Goal: Check status: Check status

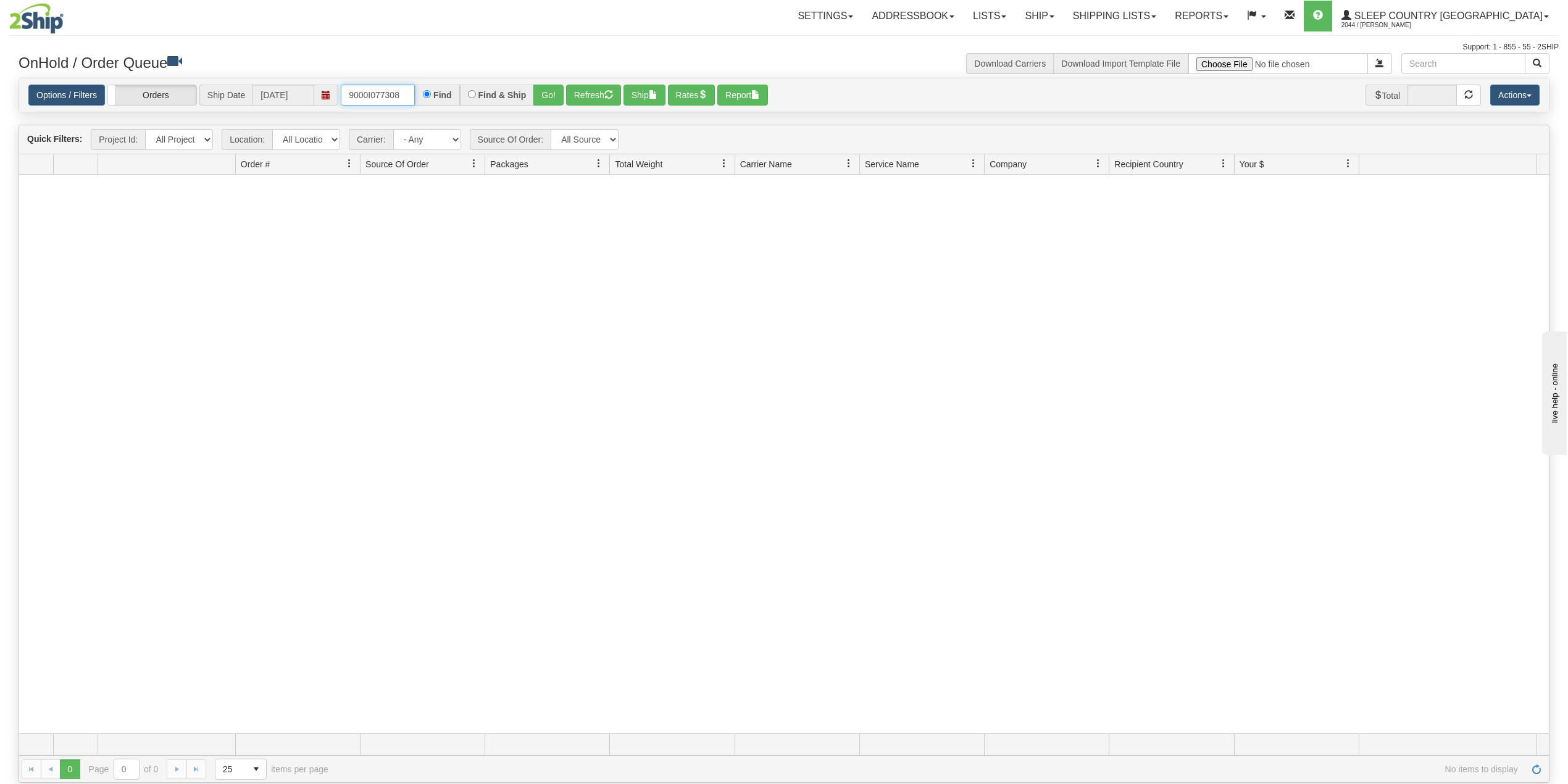
click at [388, 94] on input "9000I077308" at bounding box center [377, 95] width 74 height 21
click at [388, 93] on input "9000I077308" at bounding box center [377, 95] width 74 height 21
paste input "7H635502"
type input "9007H635502"
click at [549, 94] on button "Go!" at bounding box center [549, 95] width 31 height 21
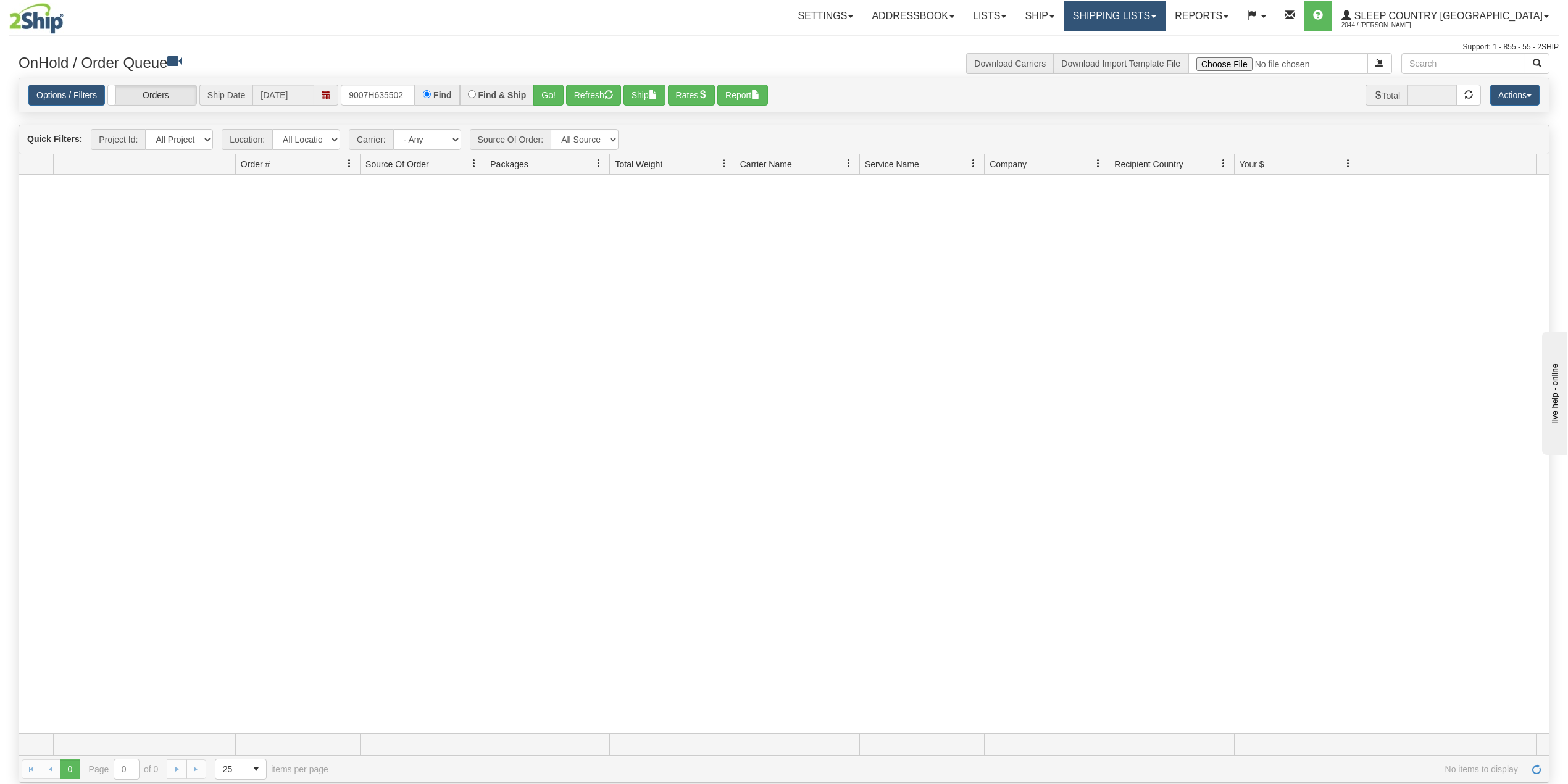
click at [1165, 16] on link "Shipping lists" at bounding box center [1114, 16] width 102 height 31
click at [1153, 59] on span "Search Shipment History" at bounding box center [1105, 59] width 96 height 10
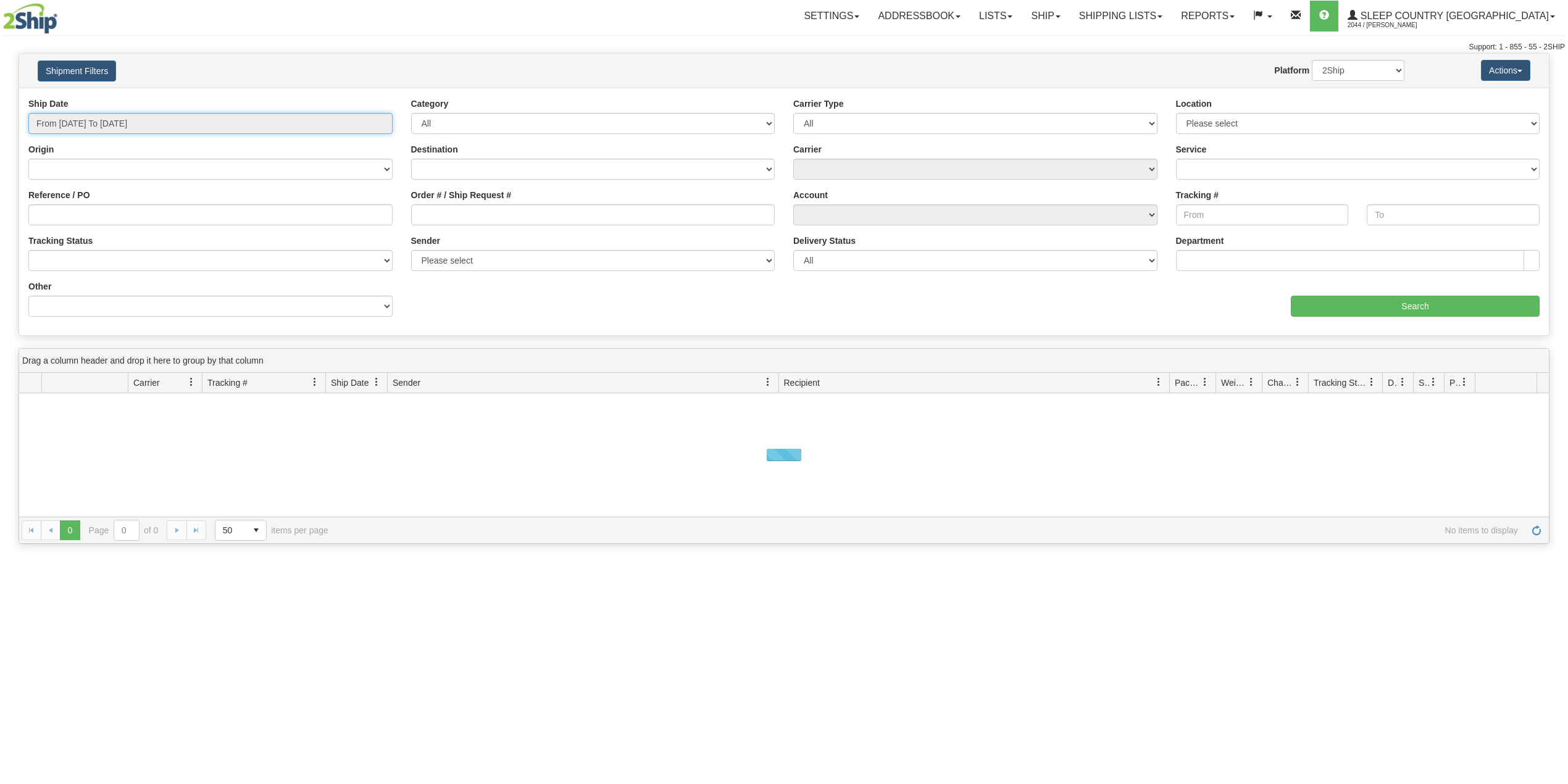
type input "[DATE]"
click at [103, 125] on input "From 09/09/2025 To 09/10/2025" at bounding box center [211, 124] width 364 height 21
type input "09/09/2025"
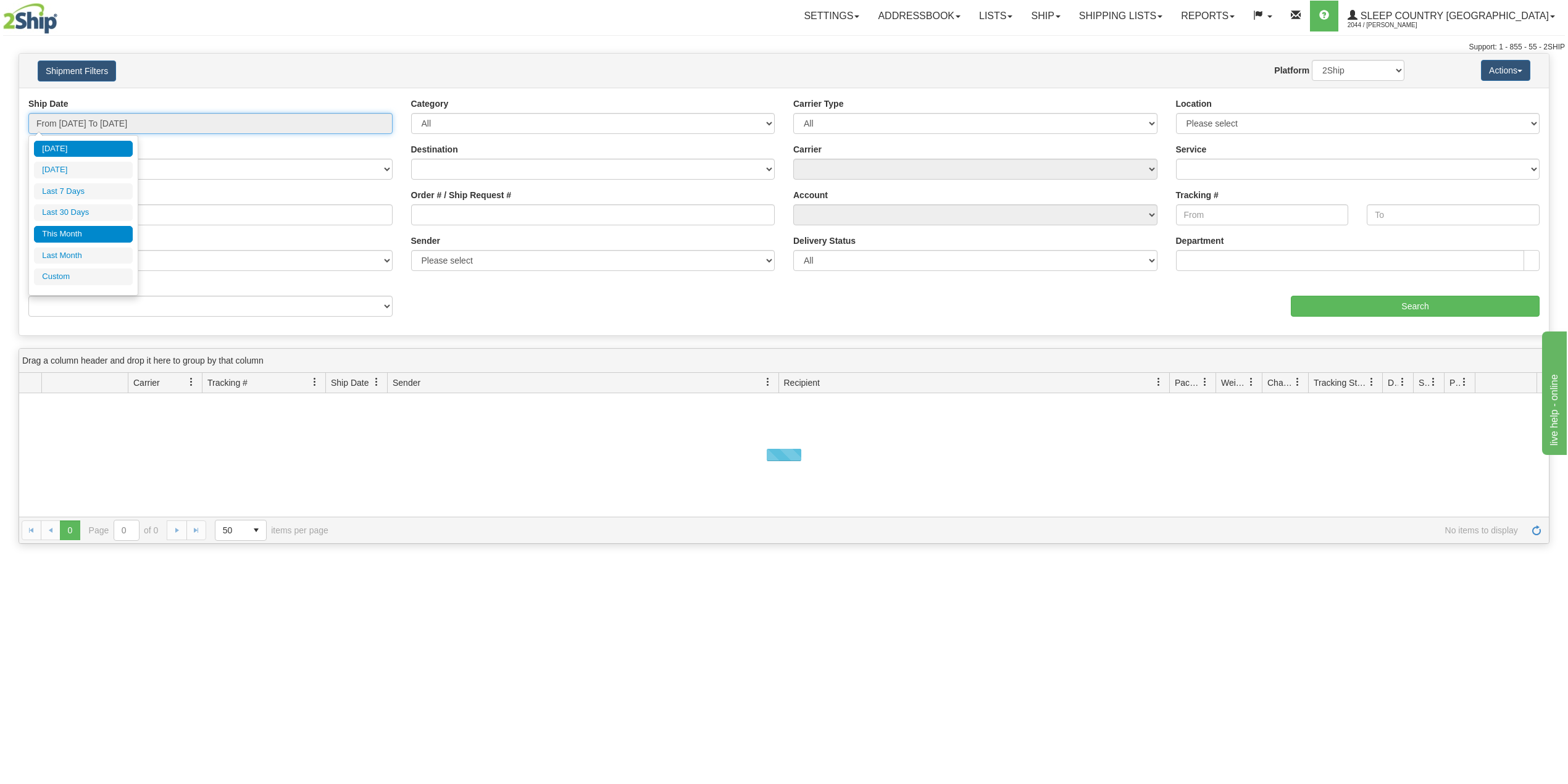
type input "09/04/2025"
type input "[DATE]"
type input "09/01/2025"
type input "09/30/2025"
type input "[DATE]"
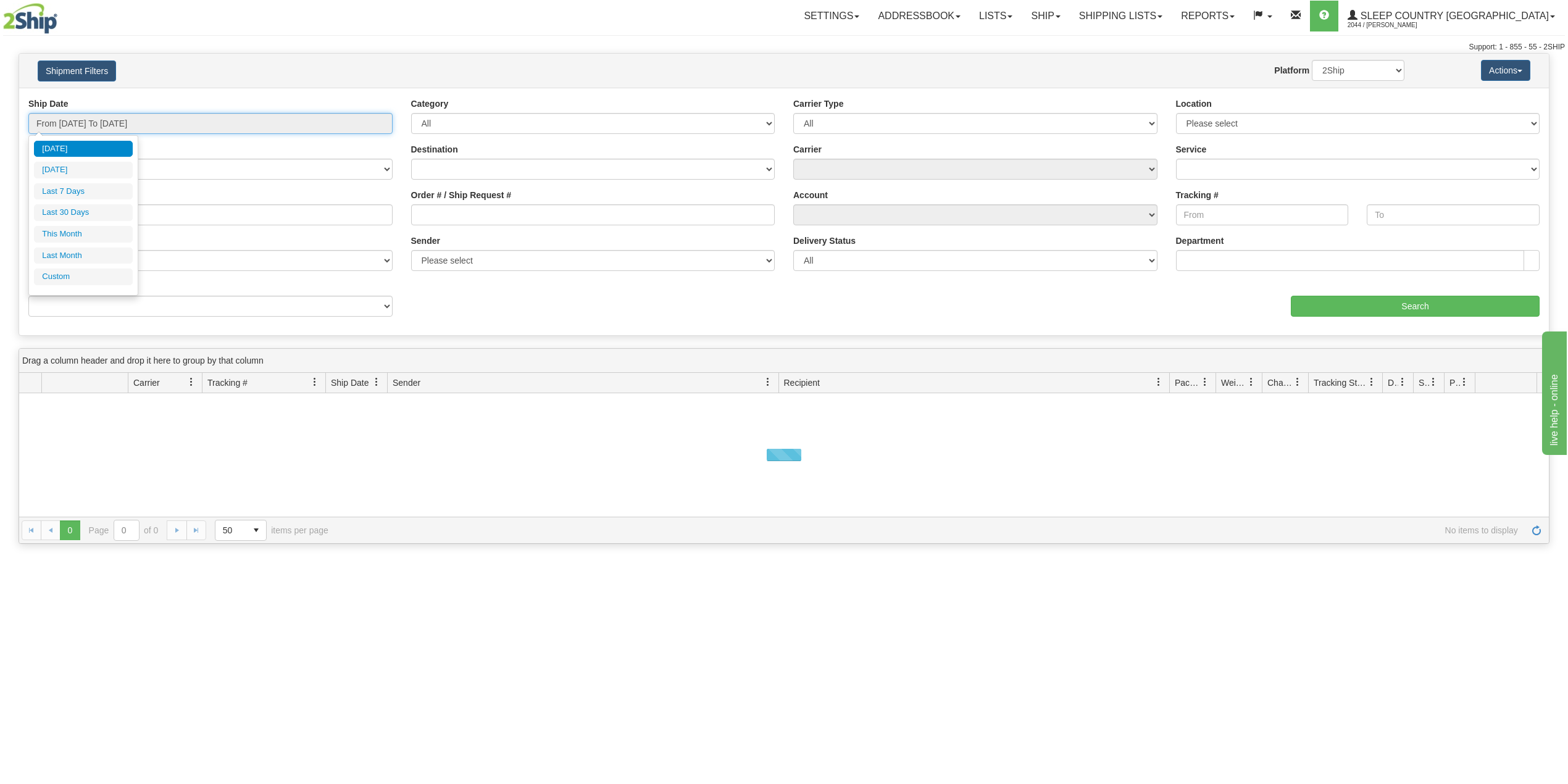
type input "[DATE]"
type input "08/01/2025"
type input "08/31/2025"
type input "[DATE]"
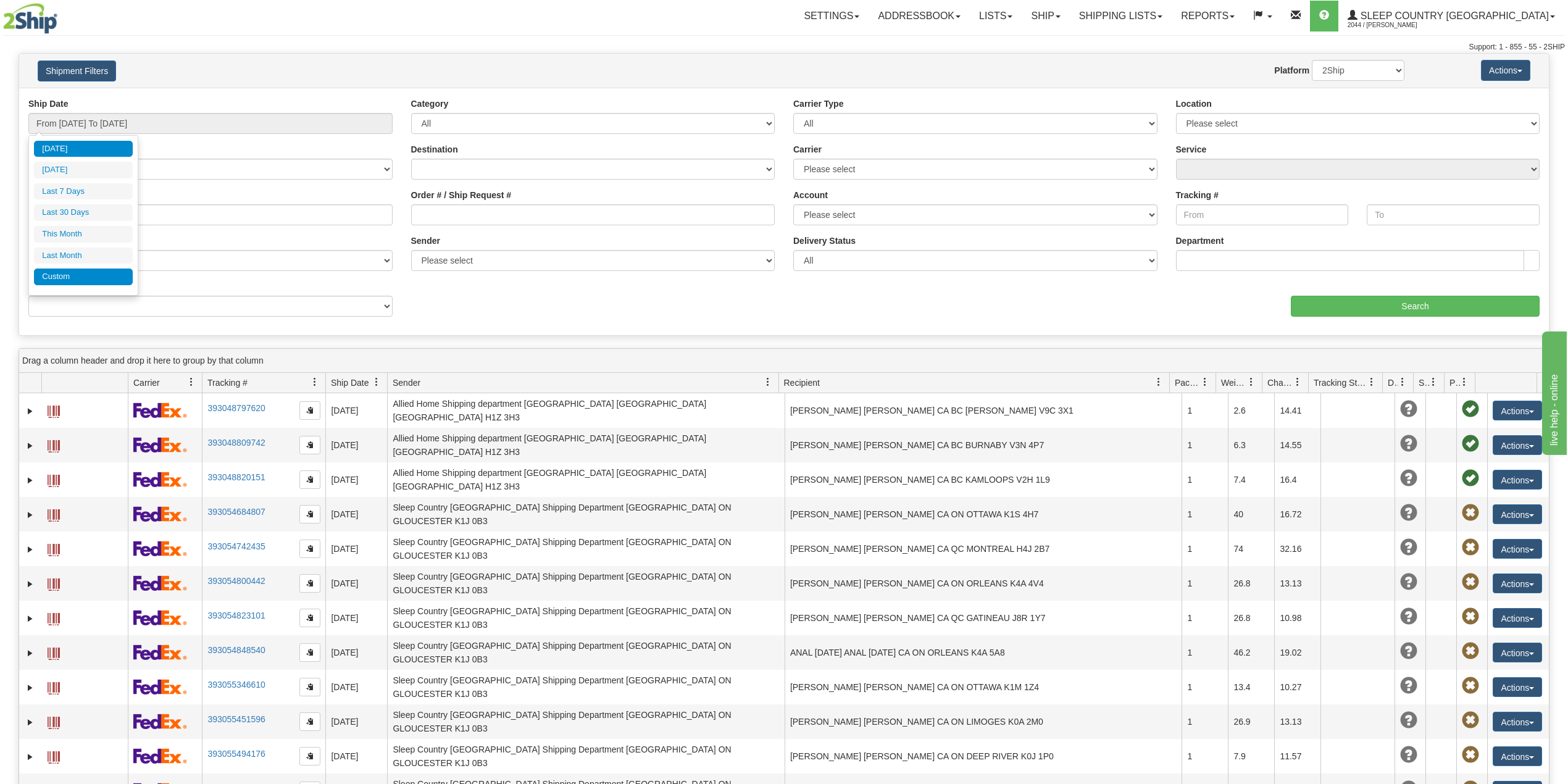
click at [79, 275] on li "Custom" at bounding box center [82, 276] width 99 height 16
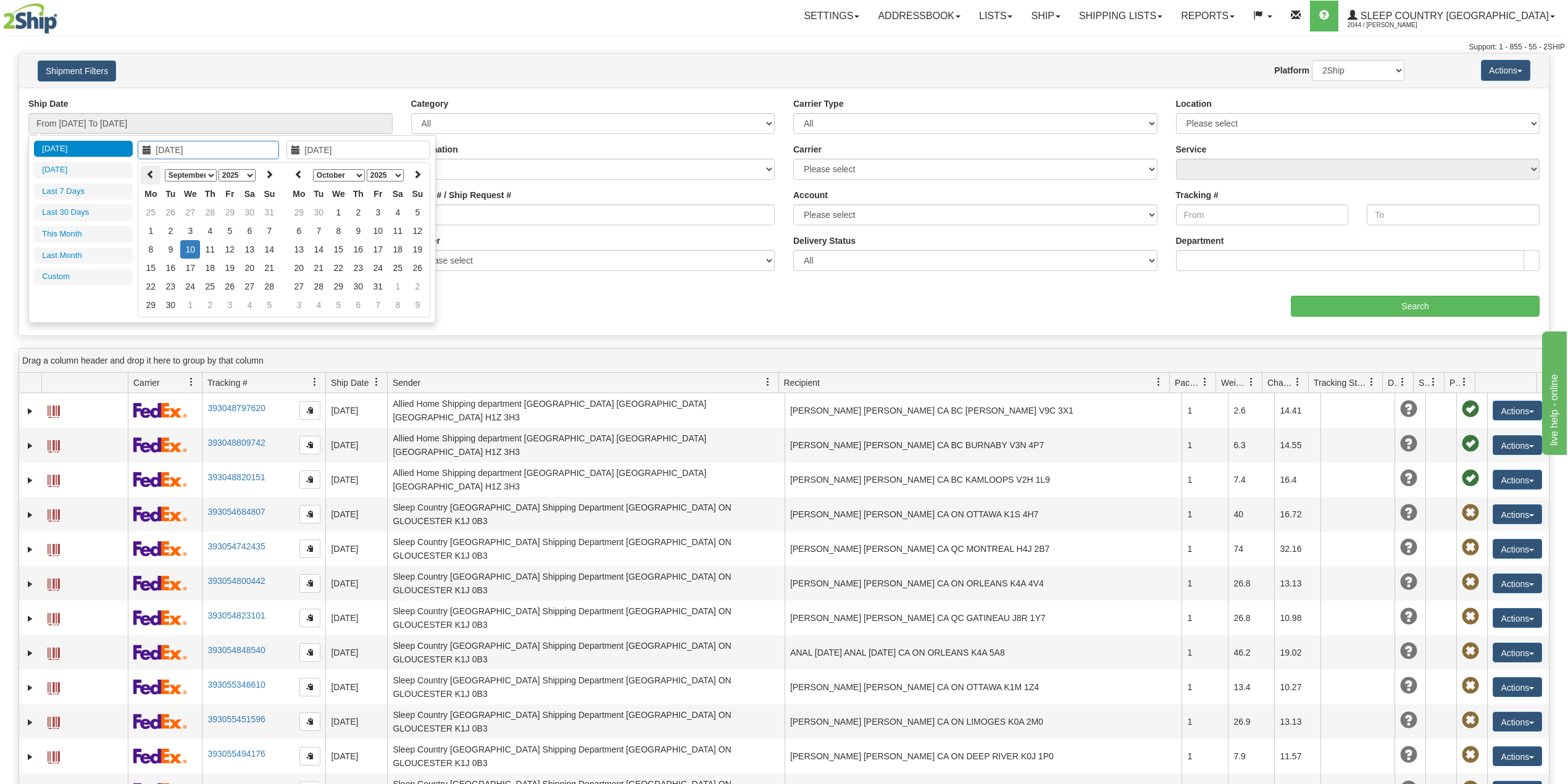
click at [151, 173] on icon at bounding box center [151, 174] width 9 height 9
click at [150, 173] on icon at bounding box center [151, 174] width 9 height 9
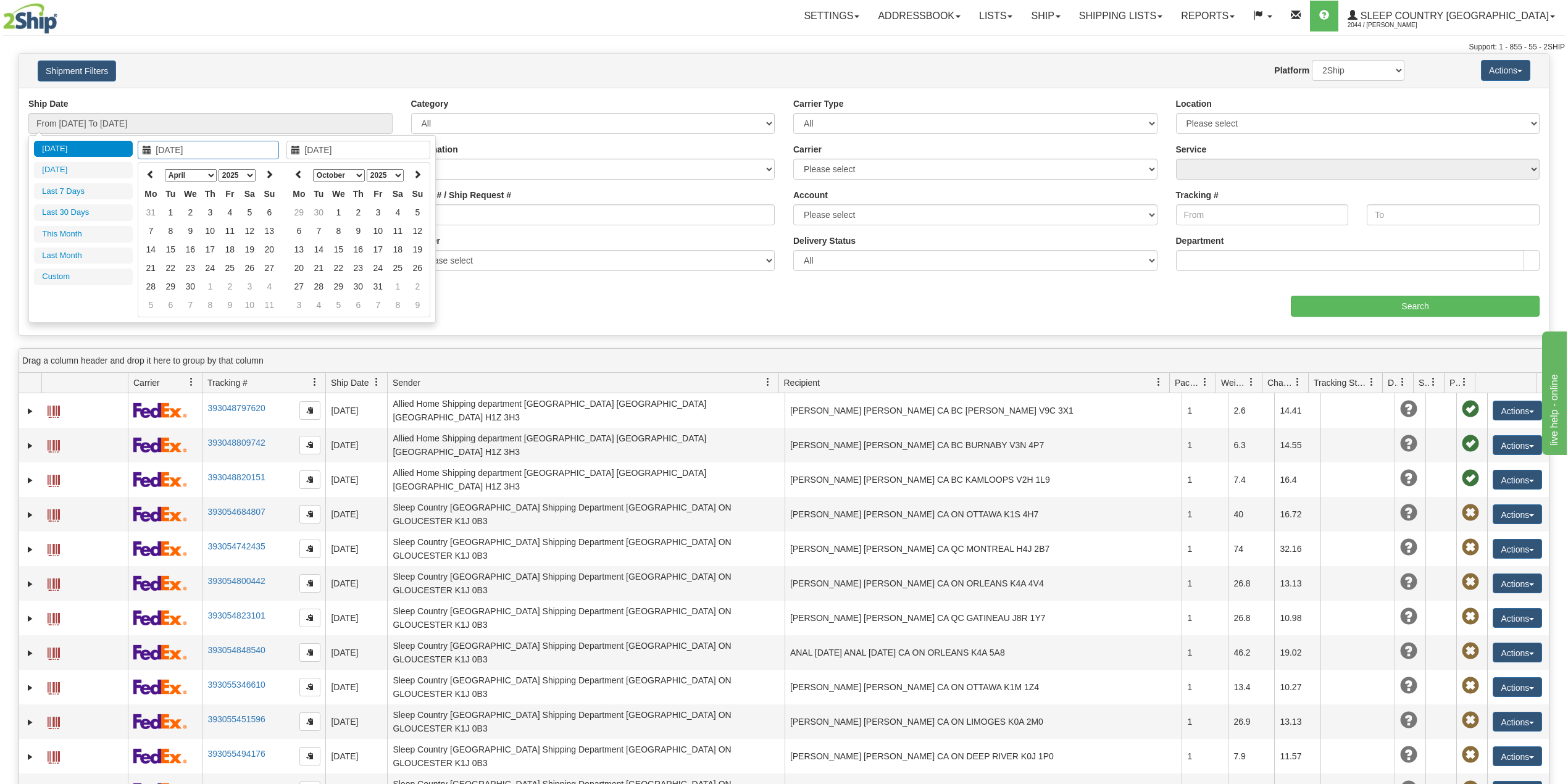
click at [150, 173] on icon at bounding box center [151, 174] width 9 height 9
click at [150, 174] on icon at bounding box center [151, 174] width 9 height 9
type input "02/01/2025"
click at [252, 212] on td "1" at bounding box center [249, 212] width 20 height 18
click at [300, 176] on icon at bounding box center [298, 174] width 9 height 9
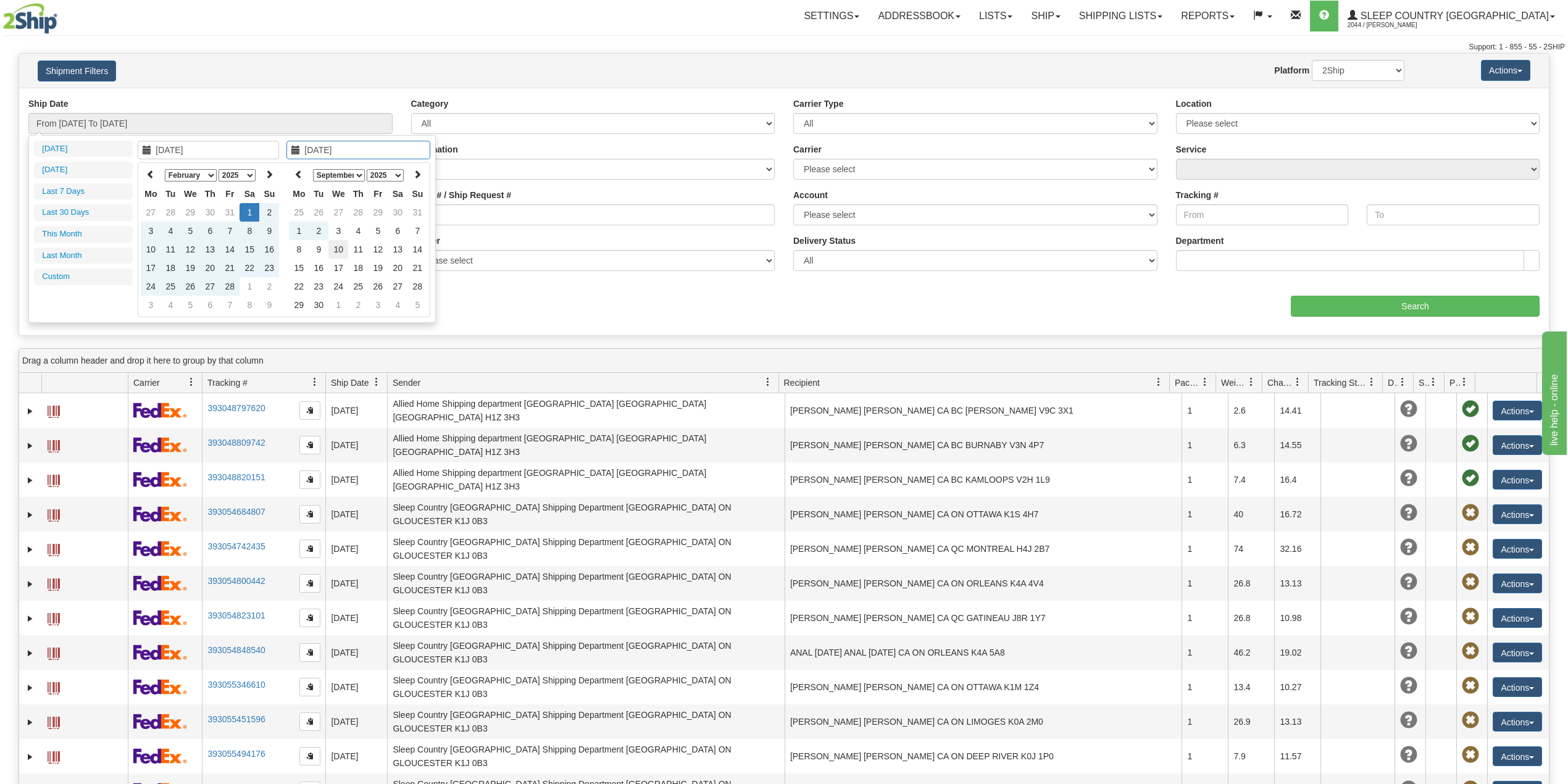
type input "[DATE]"
click at [337, 245] on td "10" at bounding box center [338, 249] width 20 height 18
type input "From 02/01/2025 To 09/10/2025"
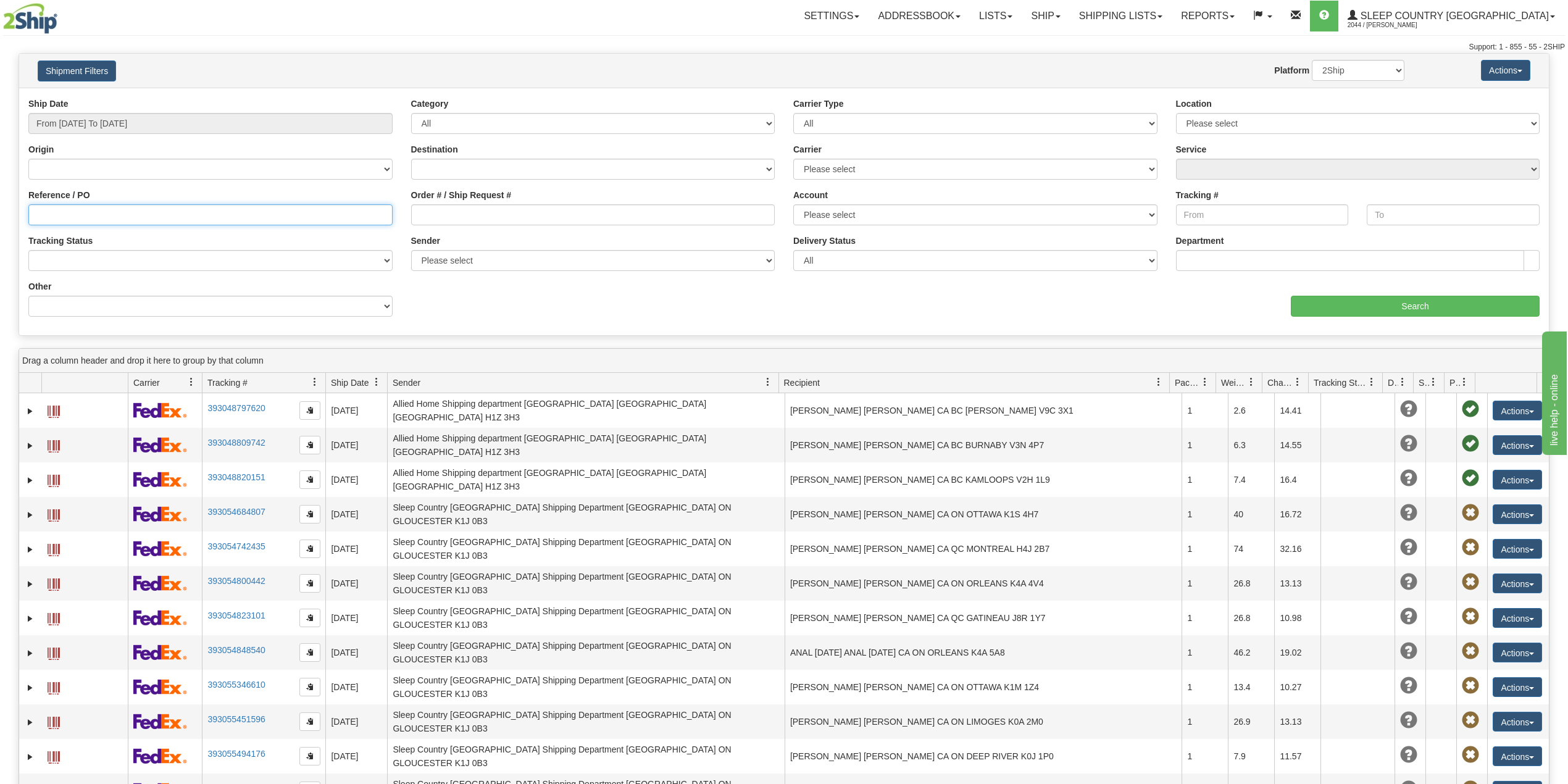
click at [104, 211] on input "Reference / PO" at bounding box center [211, 215] width 364 height 21
paste input "9007H635502"
type input "9007H635502"
click at [1428, 300] on input "Search" at bounding box center [1415, 306] width 248 height 21
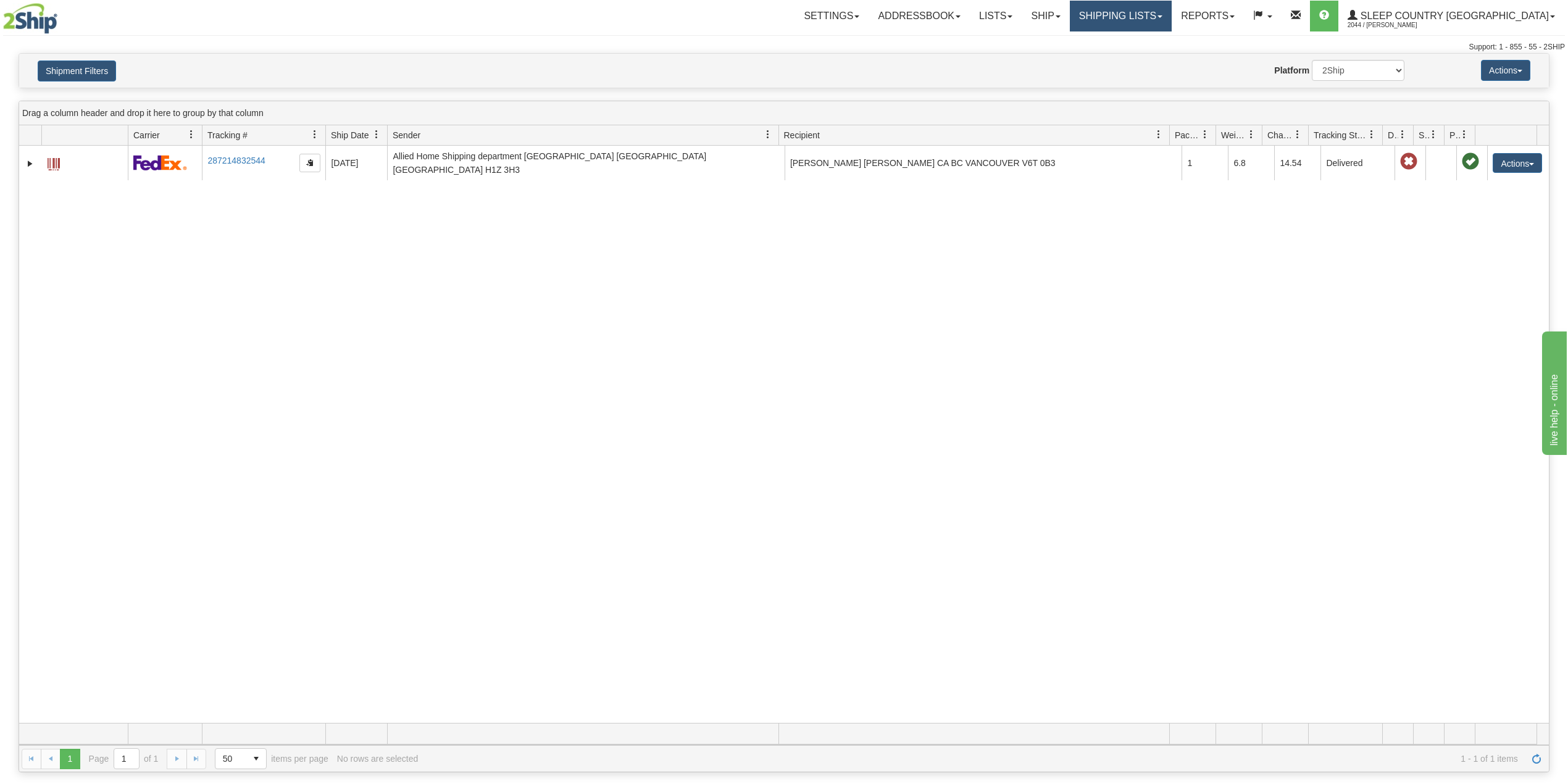
click at [1149, 20] on link "Shipping lists" at bounding box center [1120, 16] width 102 height 31
click at [1149, 59] on span "Search Shipment History" at bounding box center [1111, 59] width 96 height 10
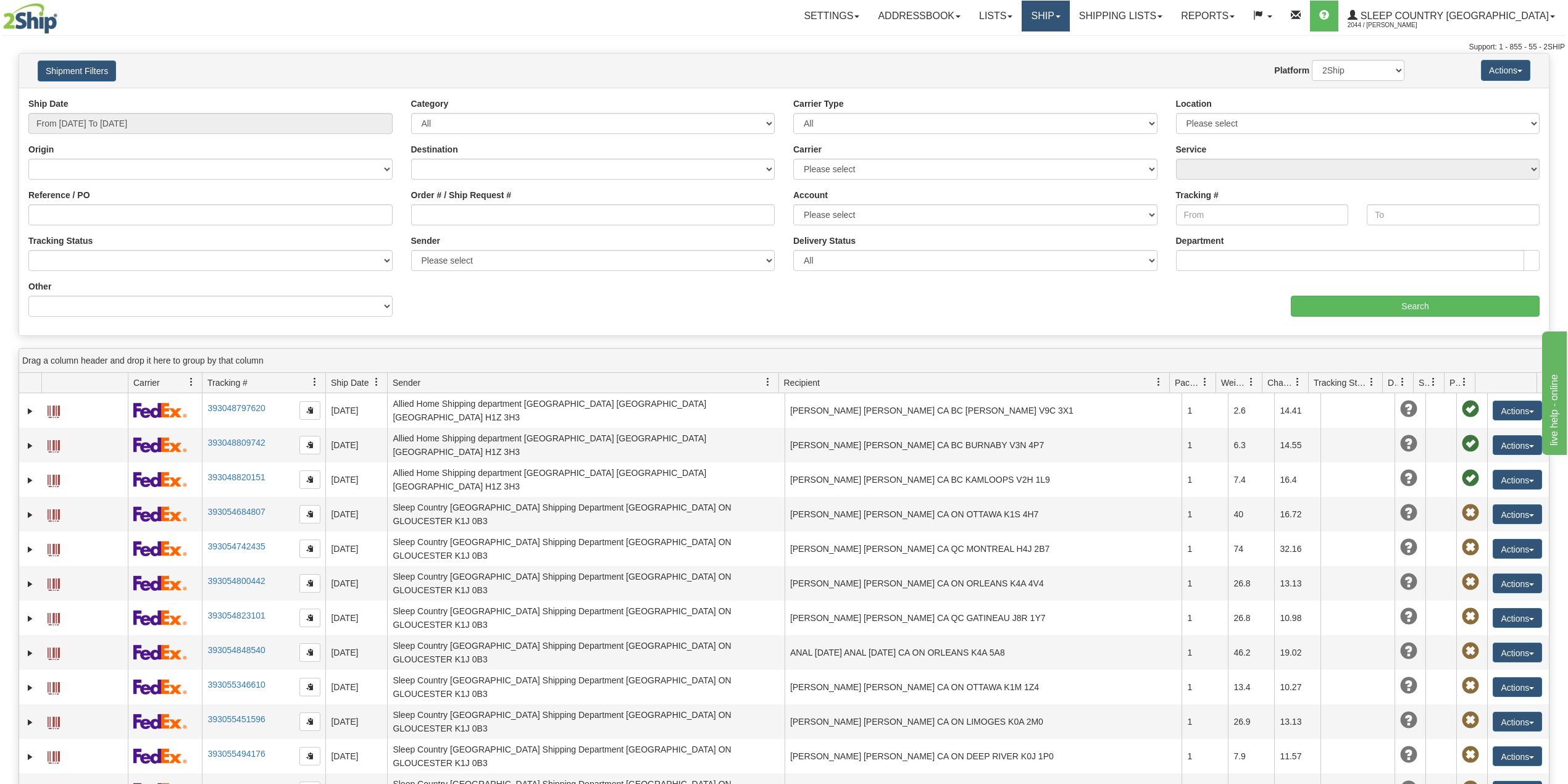
click at [1069, 8] on link "Ship" at bounding box center [1045, 16] width 48 height 31
click at [1057, 56] on span "OnHold / Order Queue" at bounding box center [1013, 59] width 87 height 10
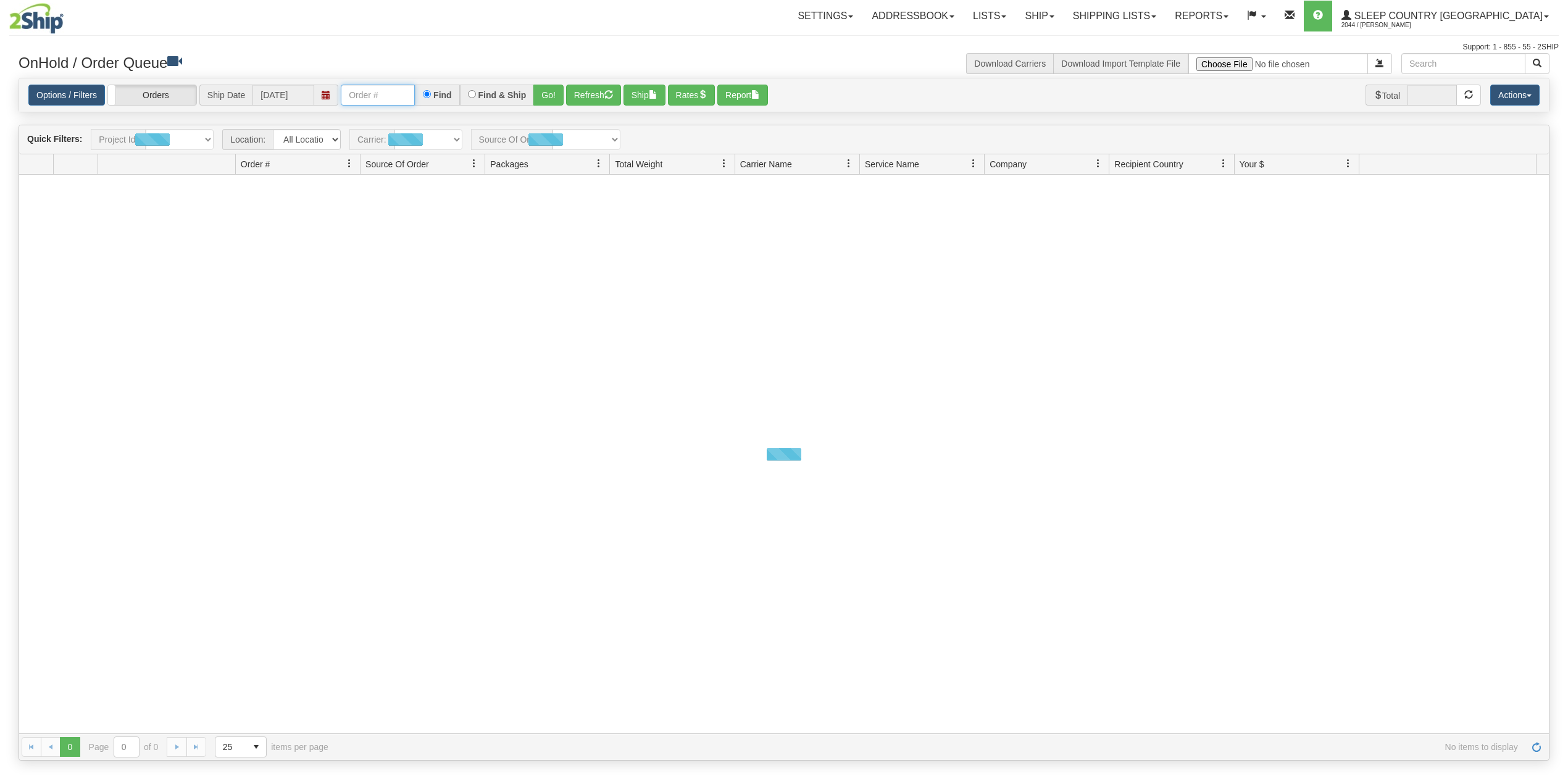
click at [396, 98] on input "text" at bounding box center [377, 95] width 74 height 21
paste input "9000I074338"
type input "9000I074338"
click at [550, 87] on button "Go!" at bounding box center [549, 95] width 31 height 21
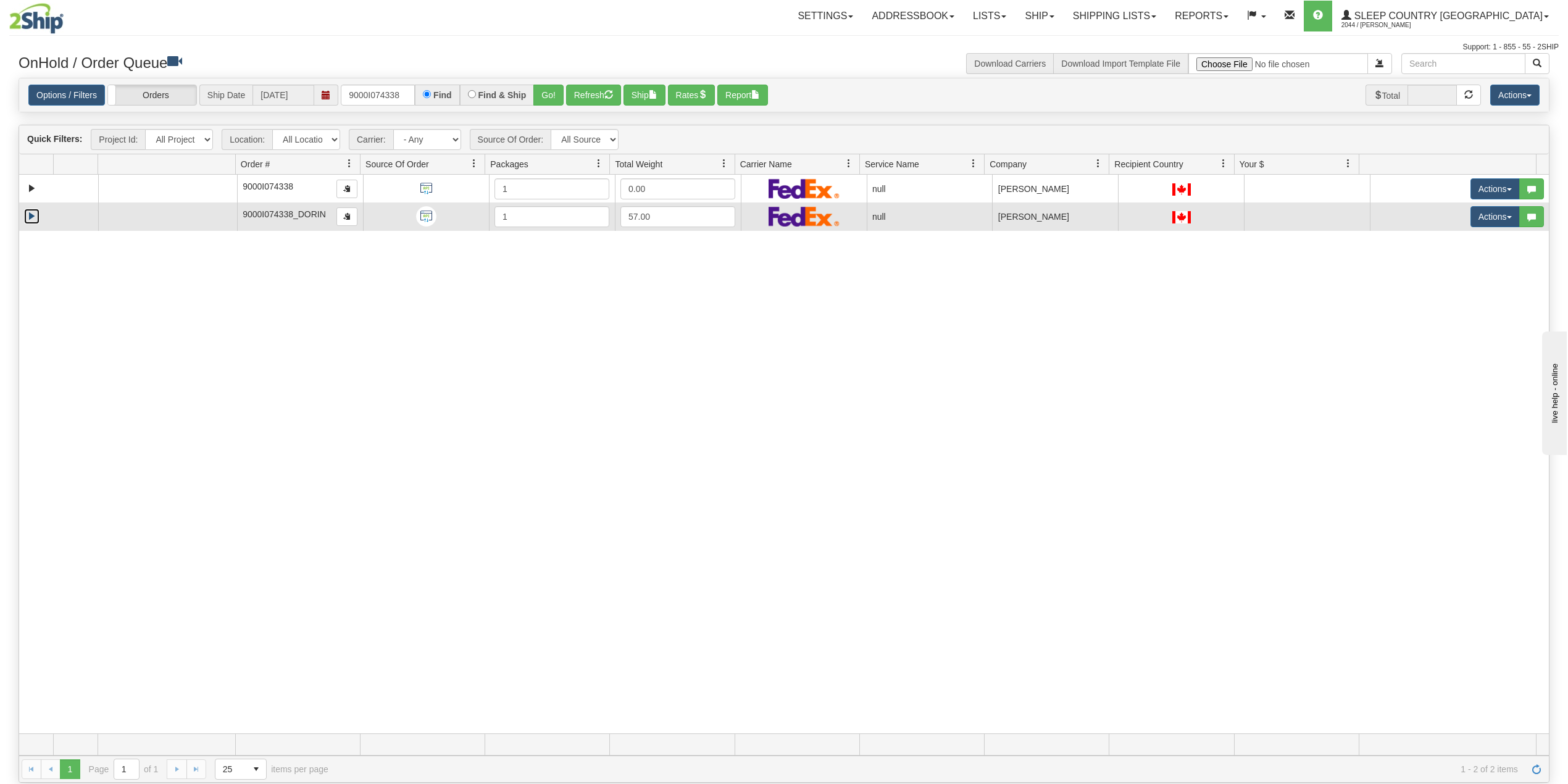
click at [28, 220] on link "Expand" at bounding box center [32, 217] width 15 height 15
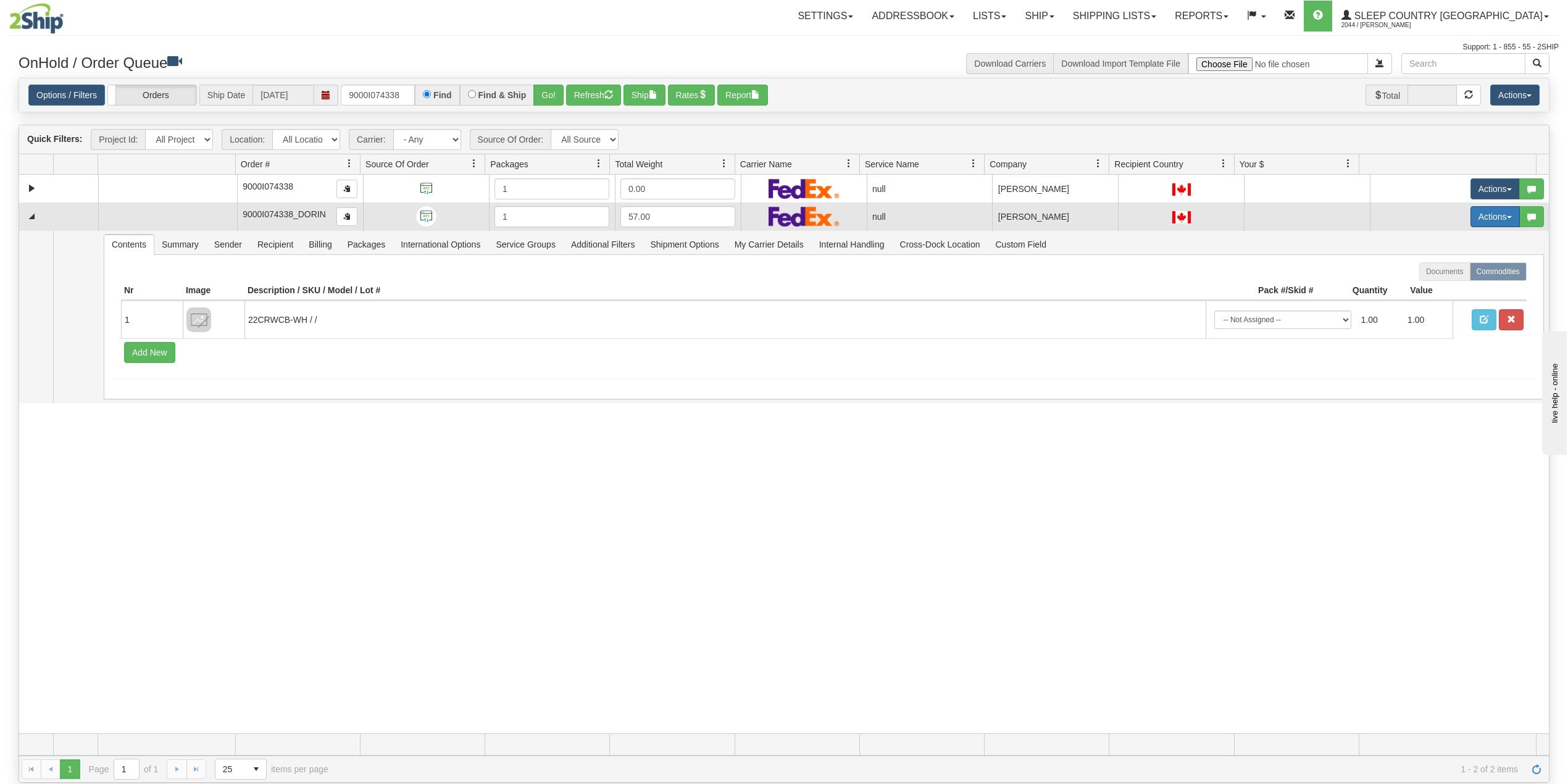
click at [1470, 216] on button "Actions" at bounding box center [1494, 217] width 49 height 21
click at [1428, 307] on span "Delete" at bounding box center [1440, 304] width 34 height 10
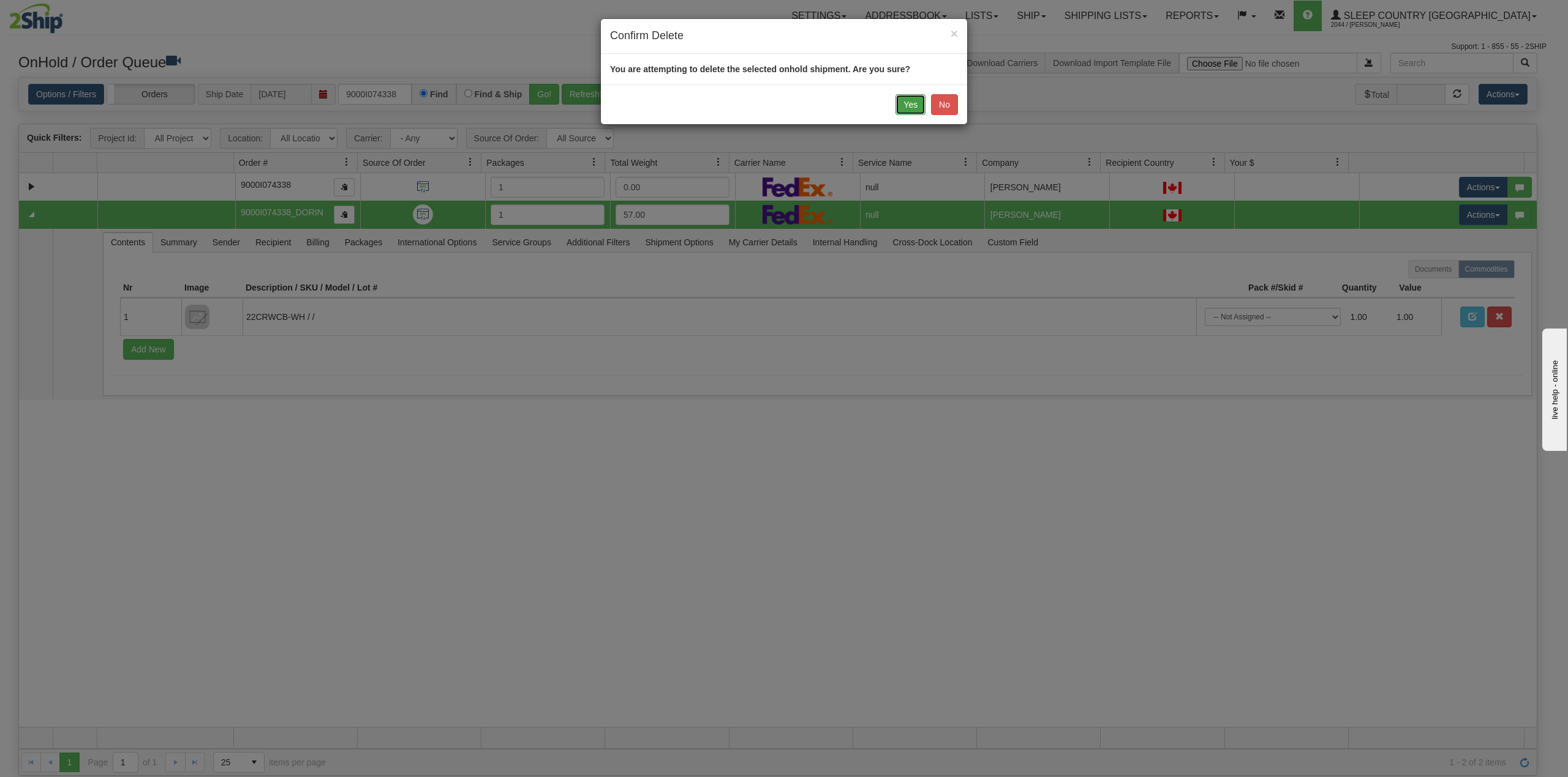
click at [910, 107] on button "Yes" at bounding box center [911, 105] width 30 height 21
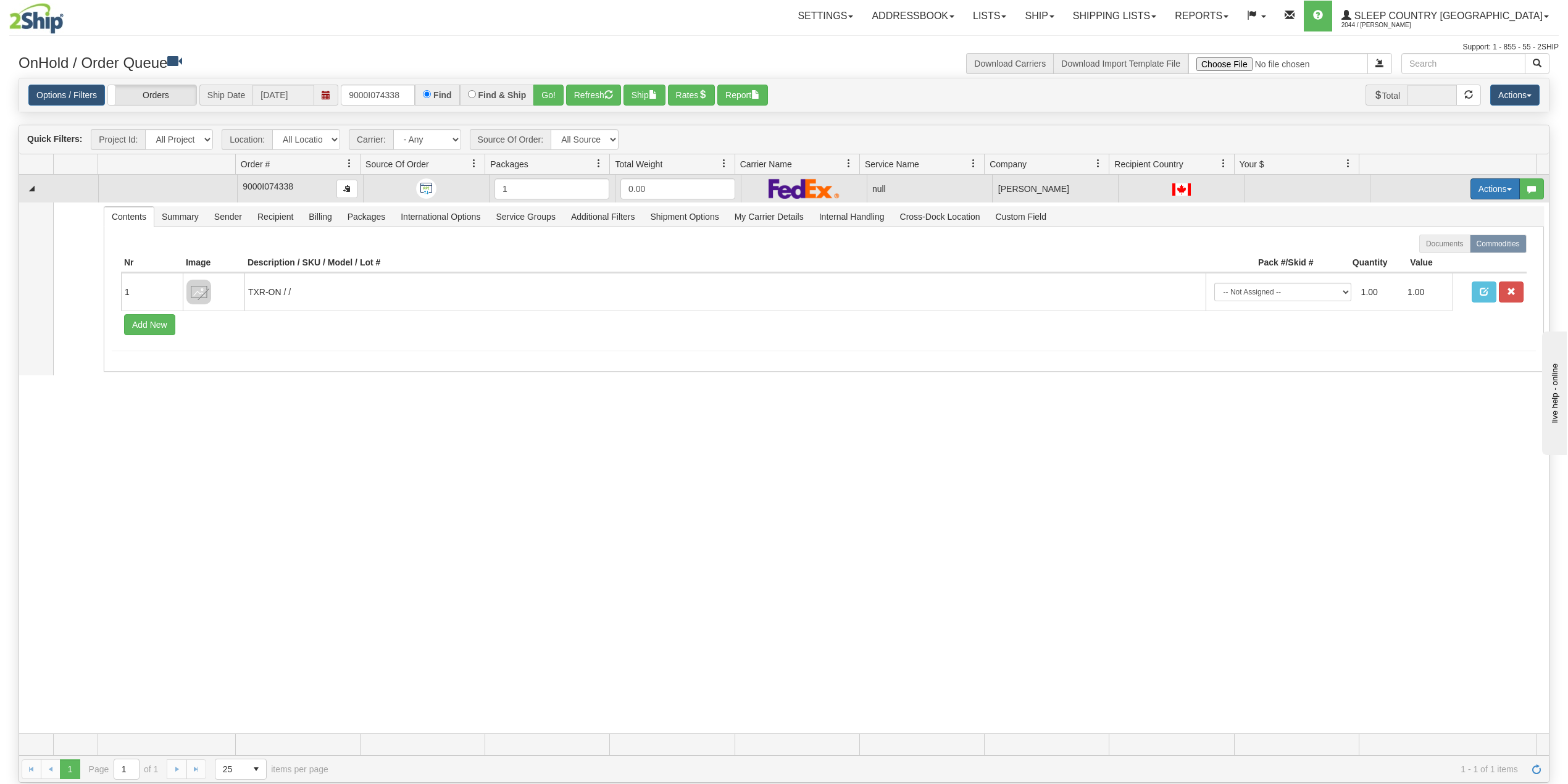
click at [1470, 188] on button "Actions" at bounding box center [1494, 189] width 49 height 21
click at [1424, 277] on span "Delete" at bounding box center [1440, 276] width 34 height 10
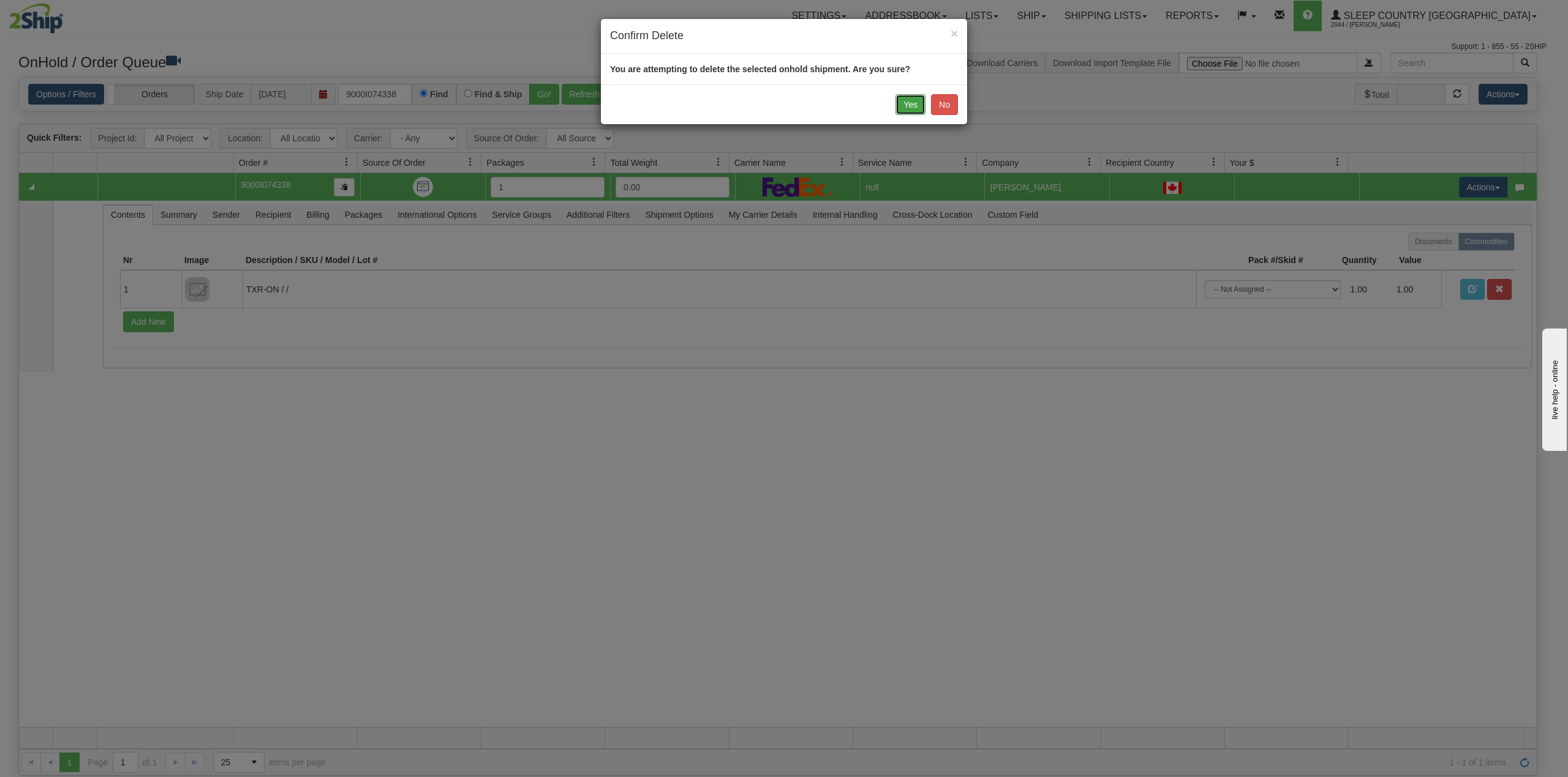
drag, startPoint x: 896, startPoint y: 107, endPoint x: 921, endPoint y: 101, distance: 25.7
click at [897, 107] on button "Yes" at bounding box center [911, 105] width 30 height 21
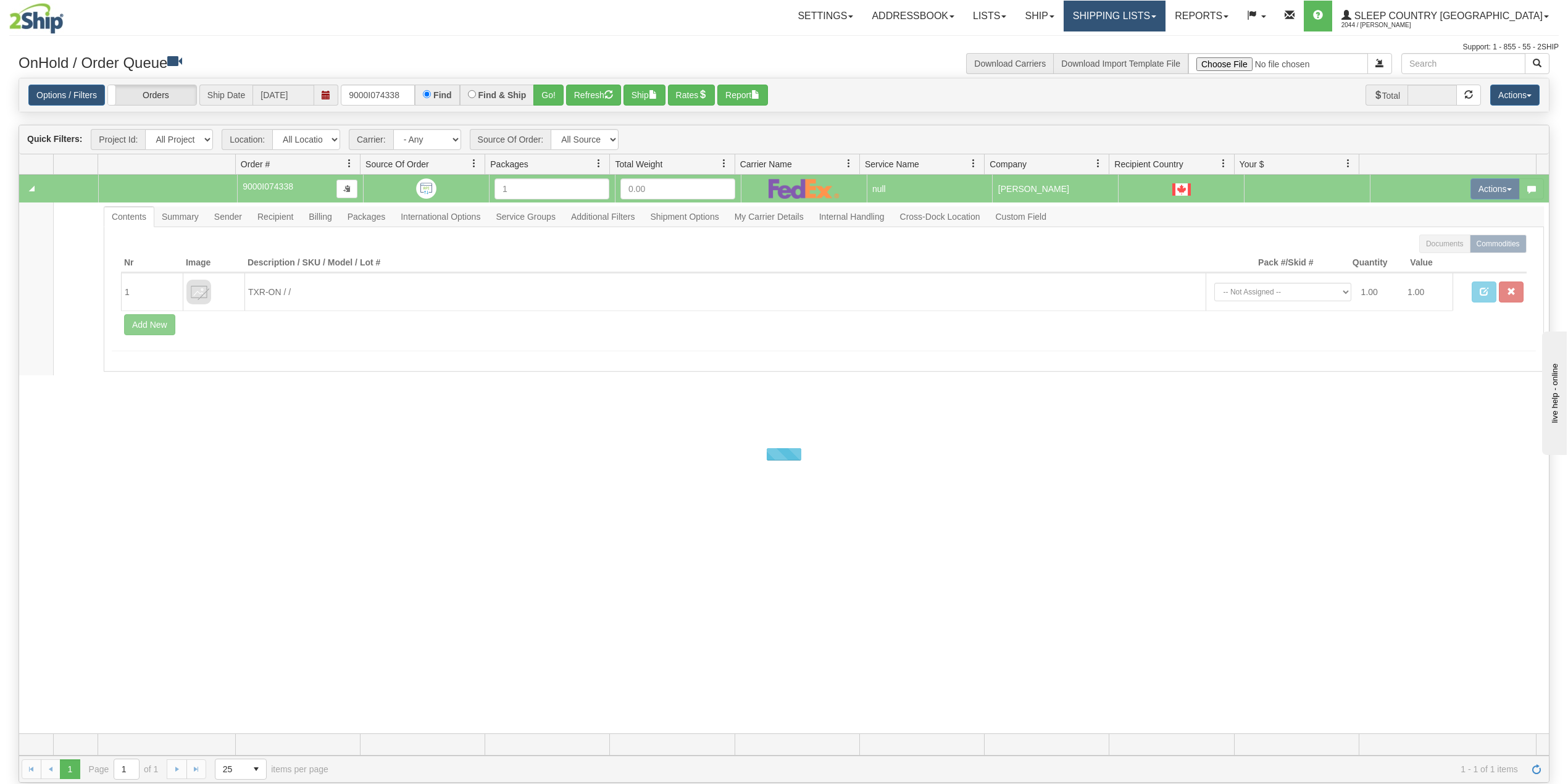
click at [1154, 10] on link "Shipping lists" at bounding box center [1114, 16] width 102 height 31
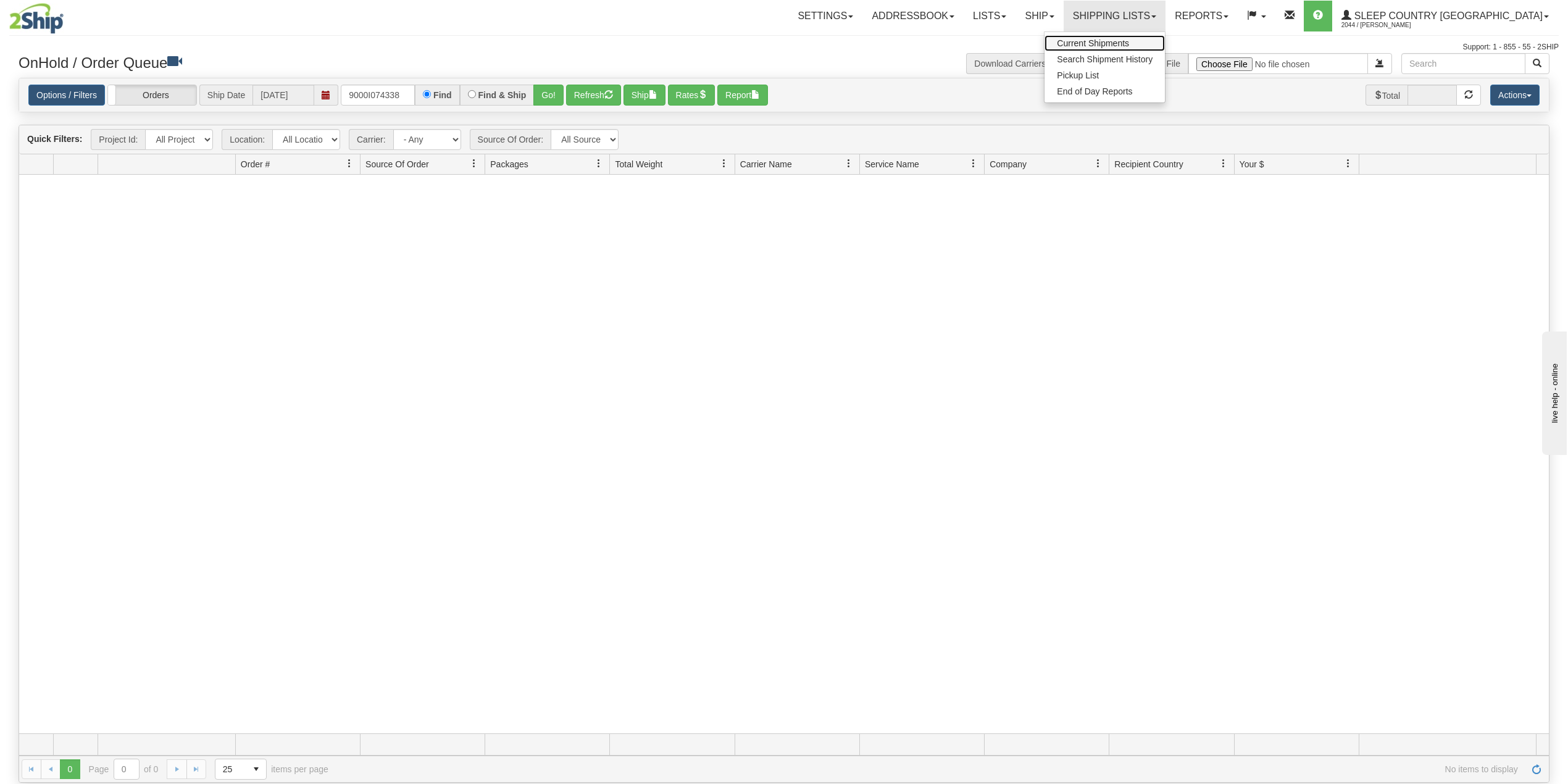
click at [1129, 42] on span "Current Shipments" at bounding box center [1092, 43] width 72 height 10
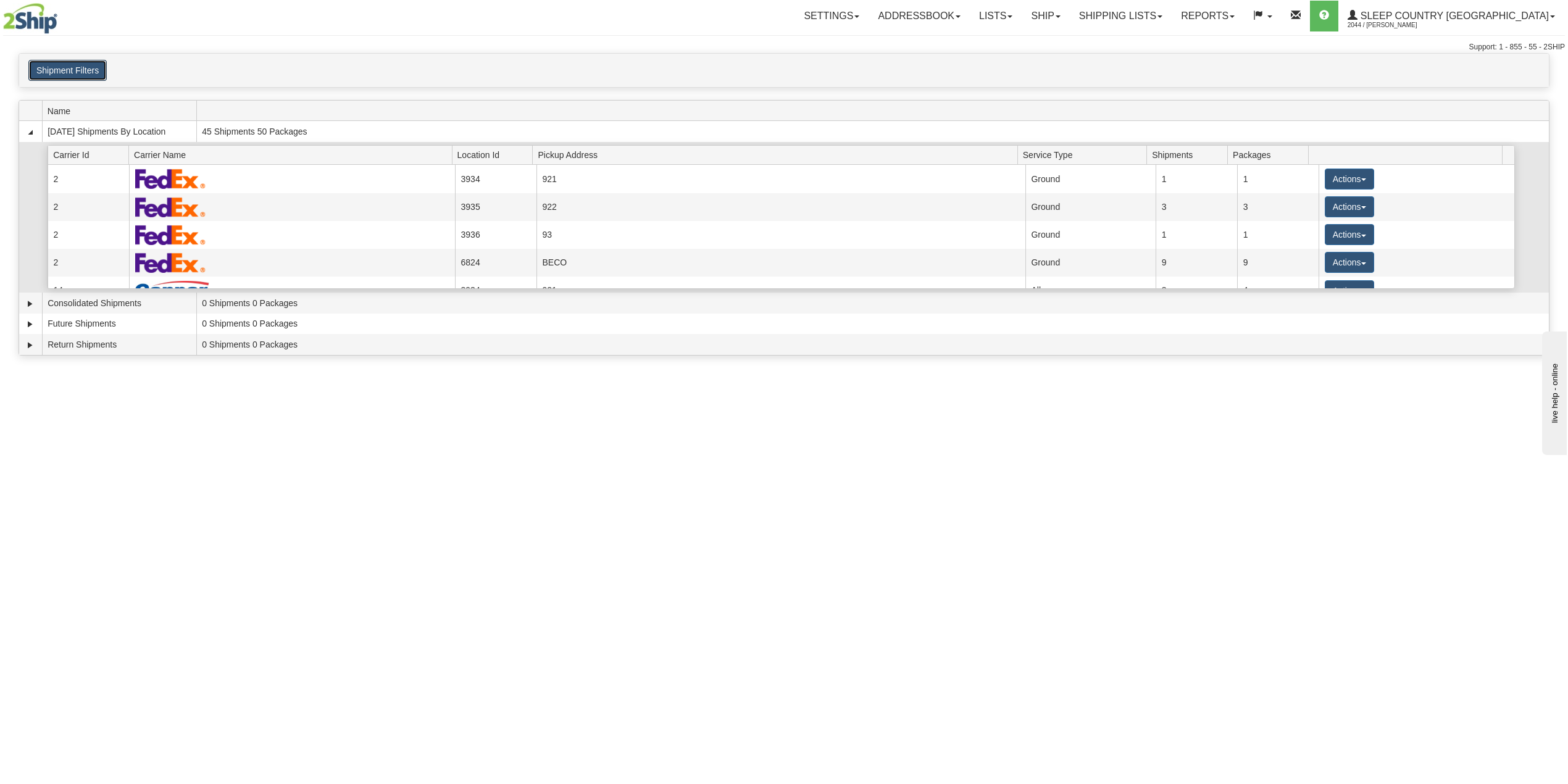
drag, startPoint x: 82, startPoint y: 74, endPoint x: 104, endPoint y: 171, distance: 99.5
click at [82, 73] on button "Shipment Filters" at bounding box center [68, 70] width 79 height 21
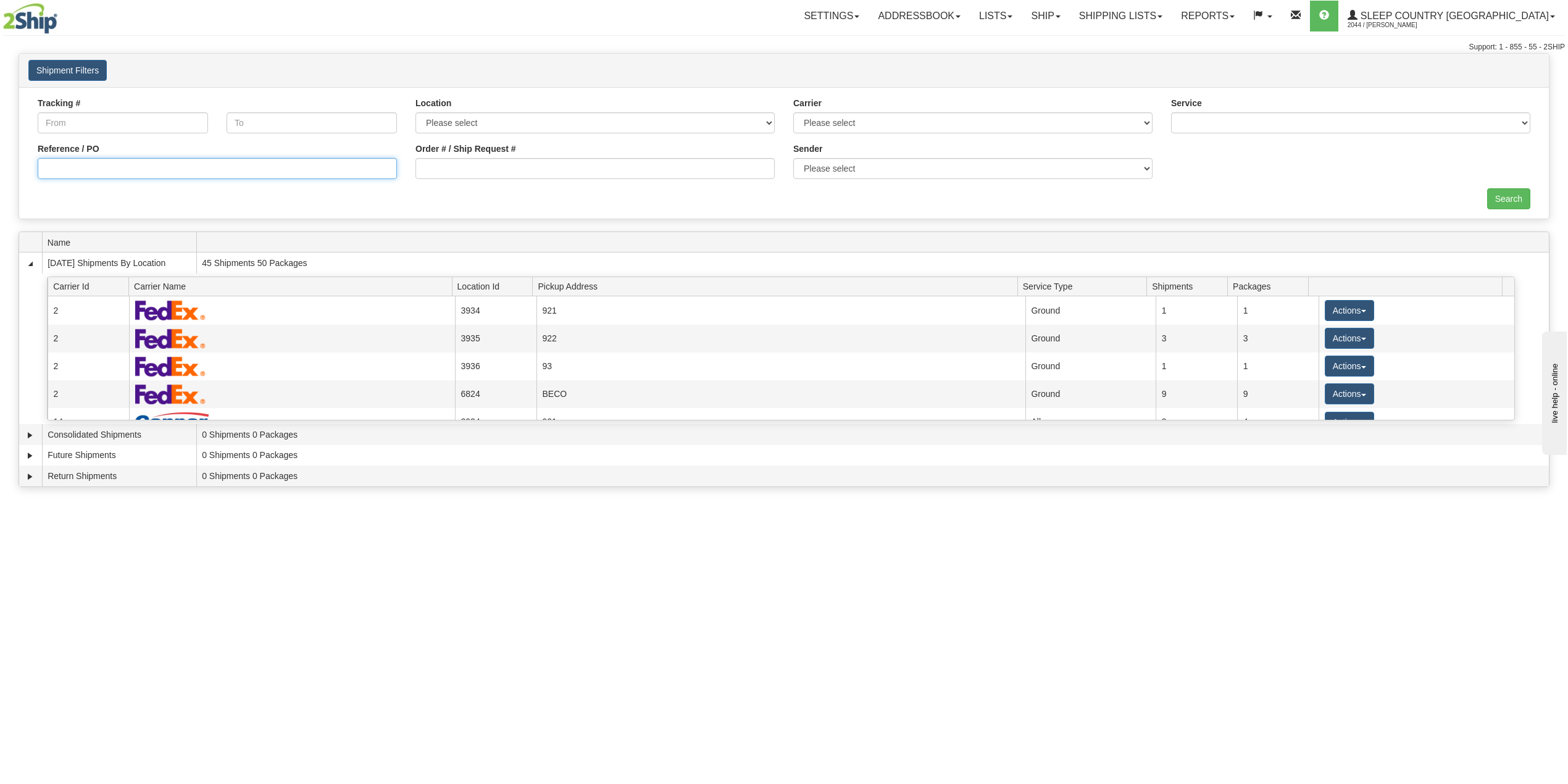
click at [125, 174] on input "Reference / PO" at bounding box center [217, 169] width 360 height 21
paste input "9000I074338"
type input "9000I074338"
click at [1526, 195] on input "Search" at bounding box center [1508, 199] width 43 height 21
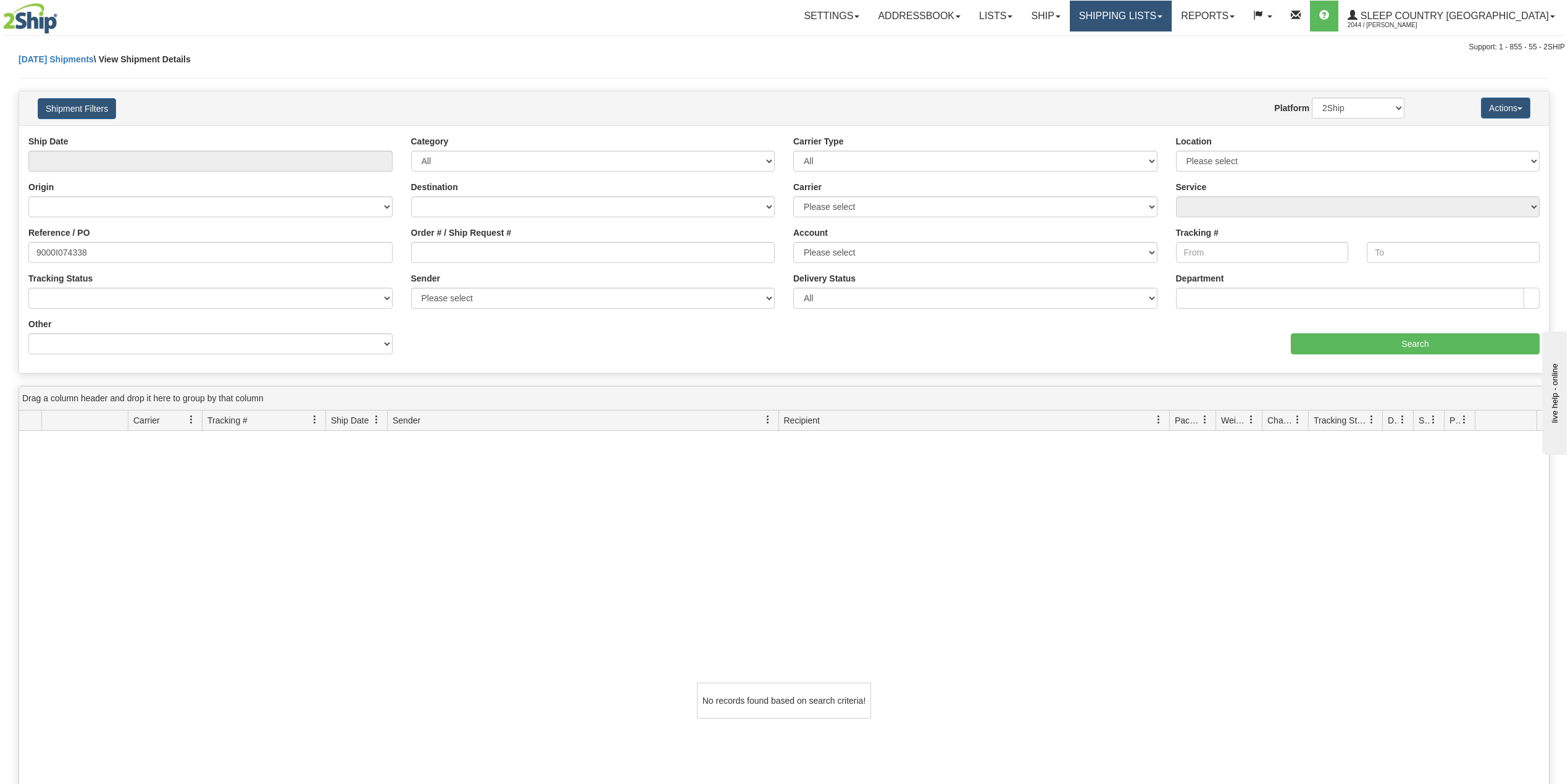
click at [1151, 12] on link "Shipping lists" at bounding box center [1120, 16] width 102 height 31
click at [1158, 56] on span "Search Shipment History" at bounding box center [1111, 59] width 96 height 10
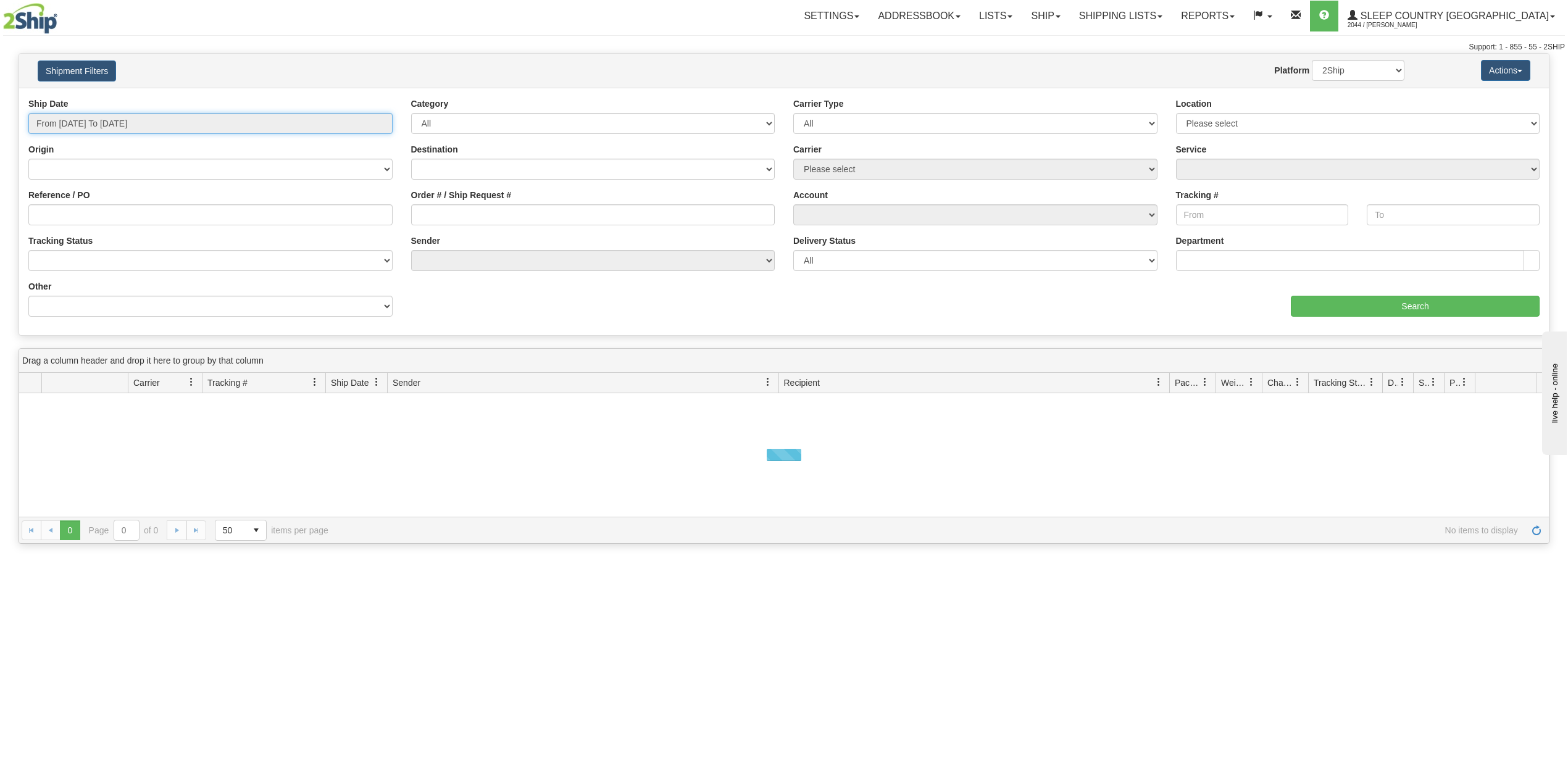
click at [125, 124] on input "From [DATE] To [DATE]" at bounding box center [211, 124] width 364 height 21
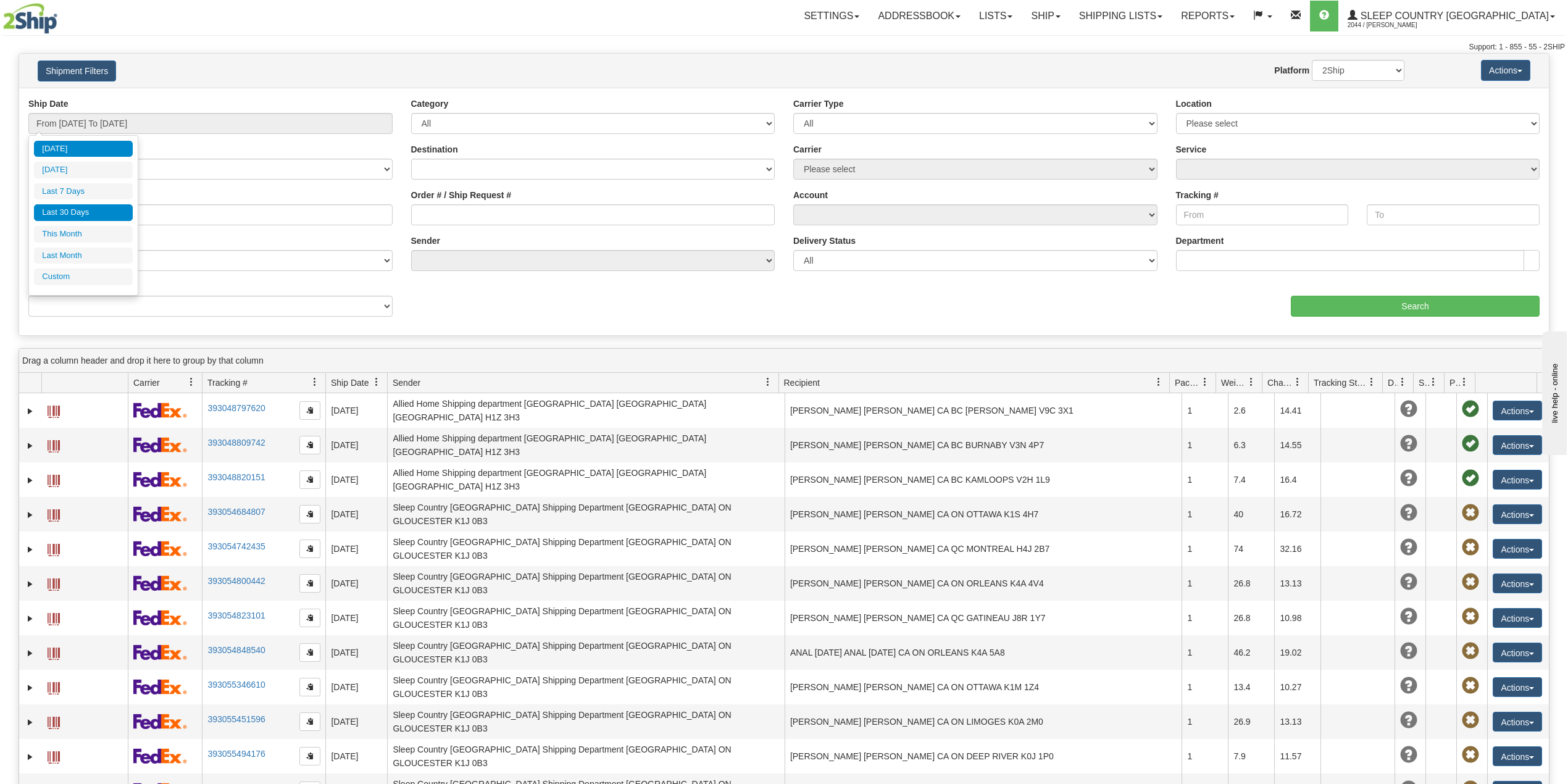
click at [86, 213] on li "Last 30 Days" at bounding box center [82, 212] width 99 height 16
type input "From [DATE] To [DATE]"
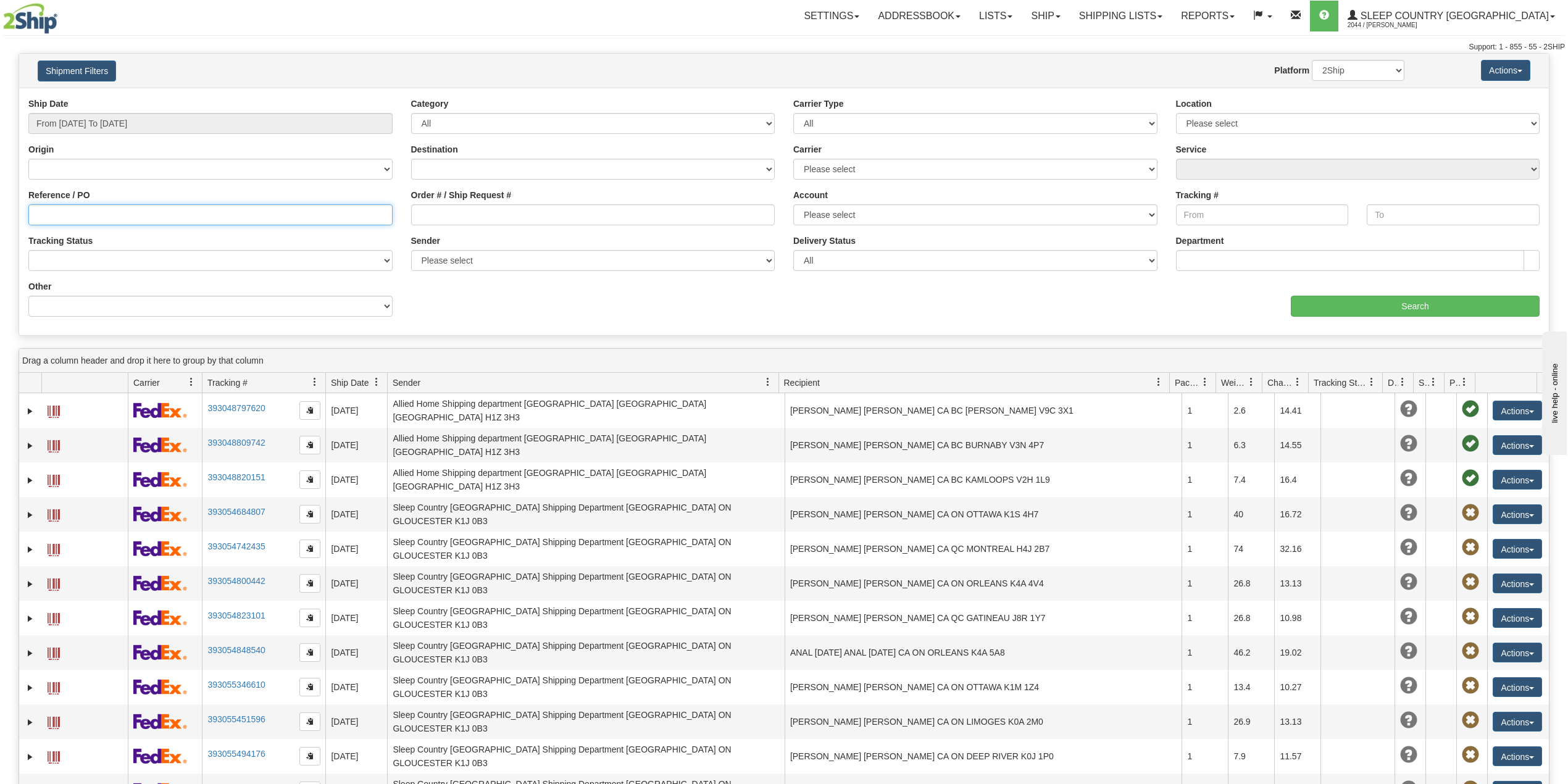
click at [86, 213] on input "Reference / PO" at bounding box center [211, 215] width 364 height 21
paste input "9000I074338"
click at [1405, 306] on input "Search" at bounding box center [1415, 306] width 248 height 21
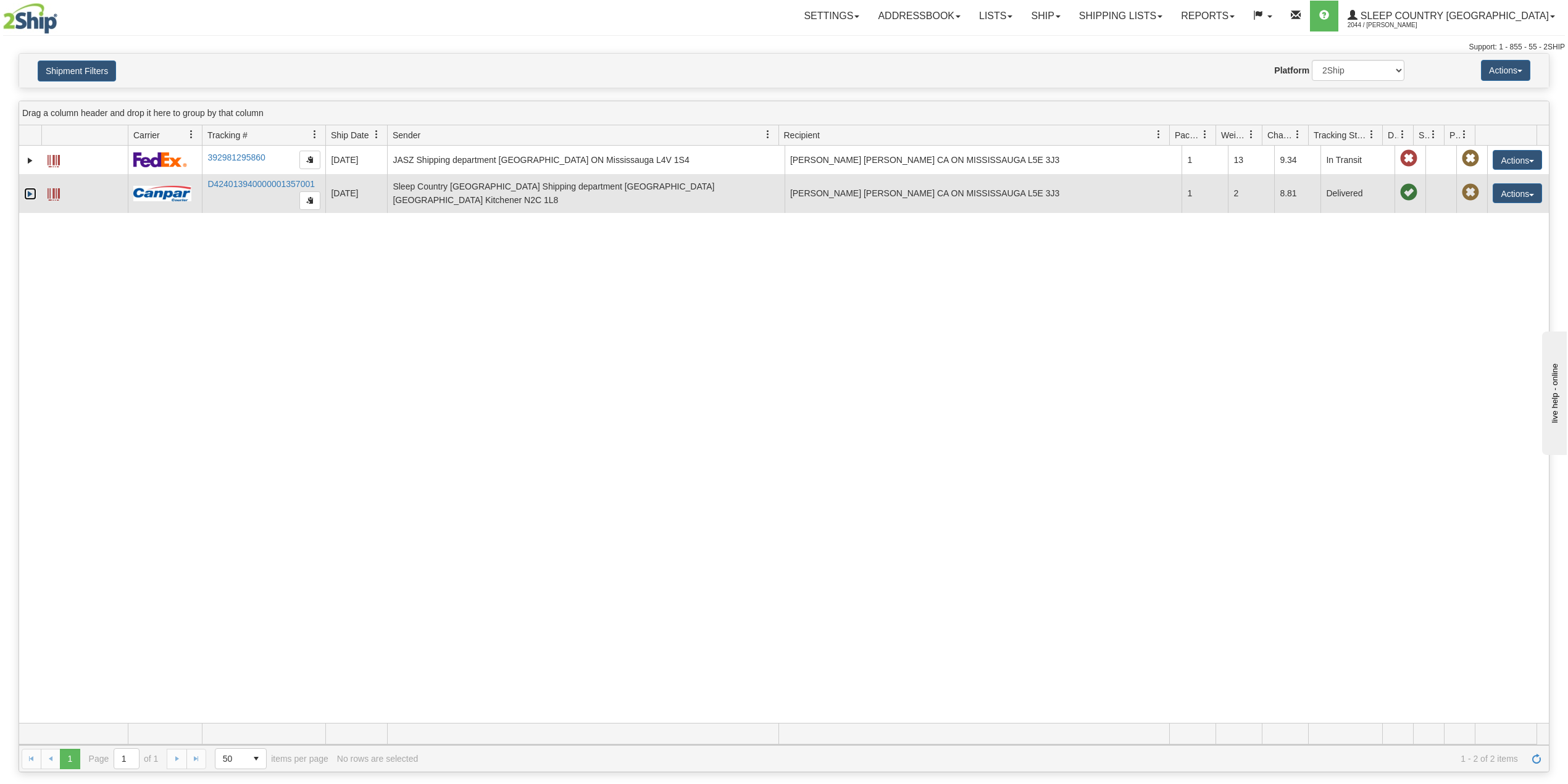
click at [28, 194] on link "Expand" at bounding box center [30, 194] width 12 height 12
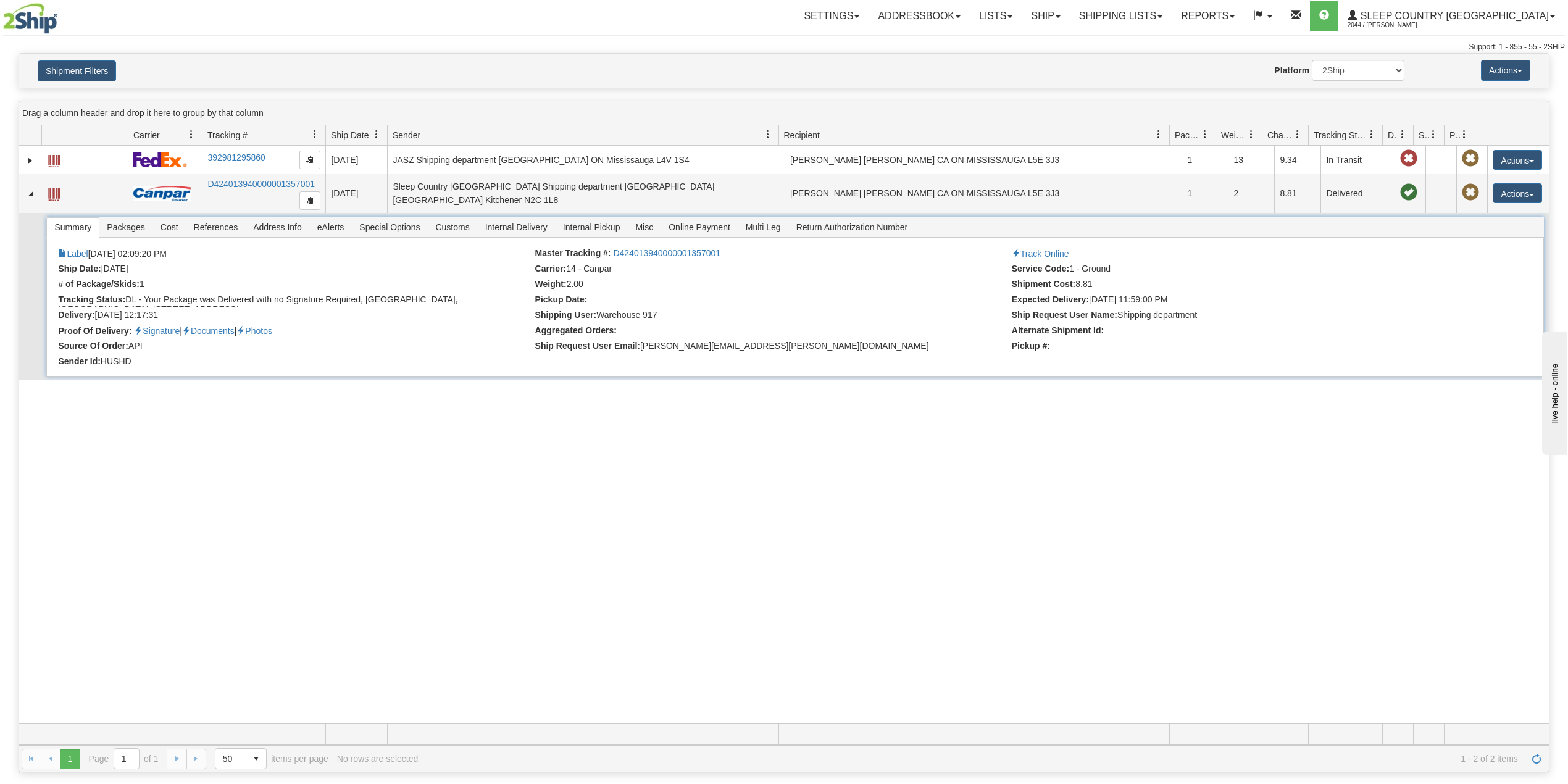
click at [460, 228] on span "Customs" at bounding box center [452, 227] width 49 height 20
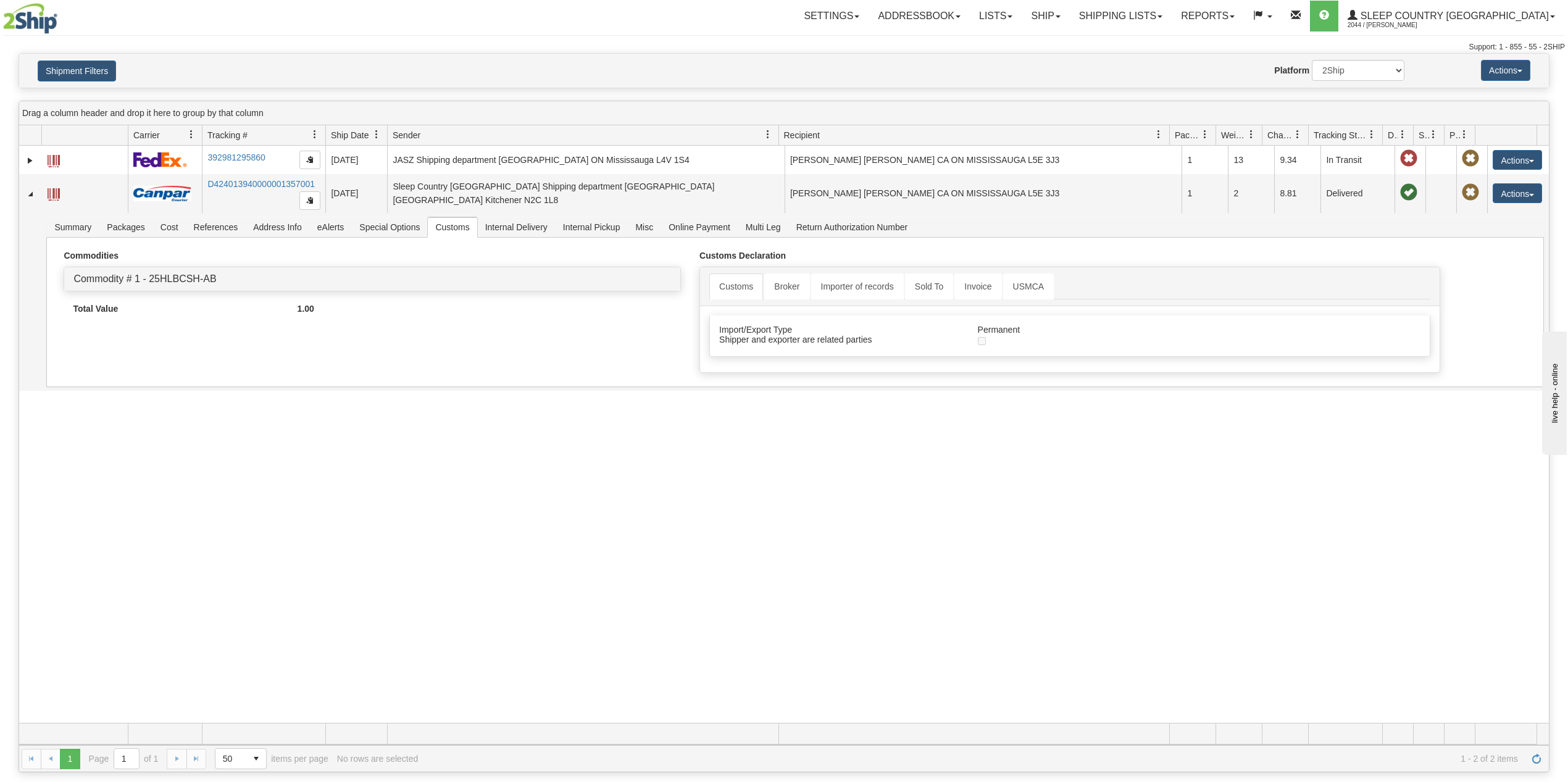
click at [473, 489] on div "31582669 2044 392981295860 [DATE] [DATE] 02:11:18 PM JASZ Shipping department […" at bounding box center [784, 435] width 1530 height 578
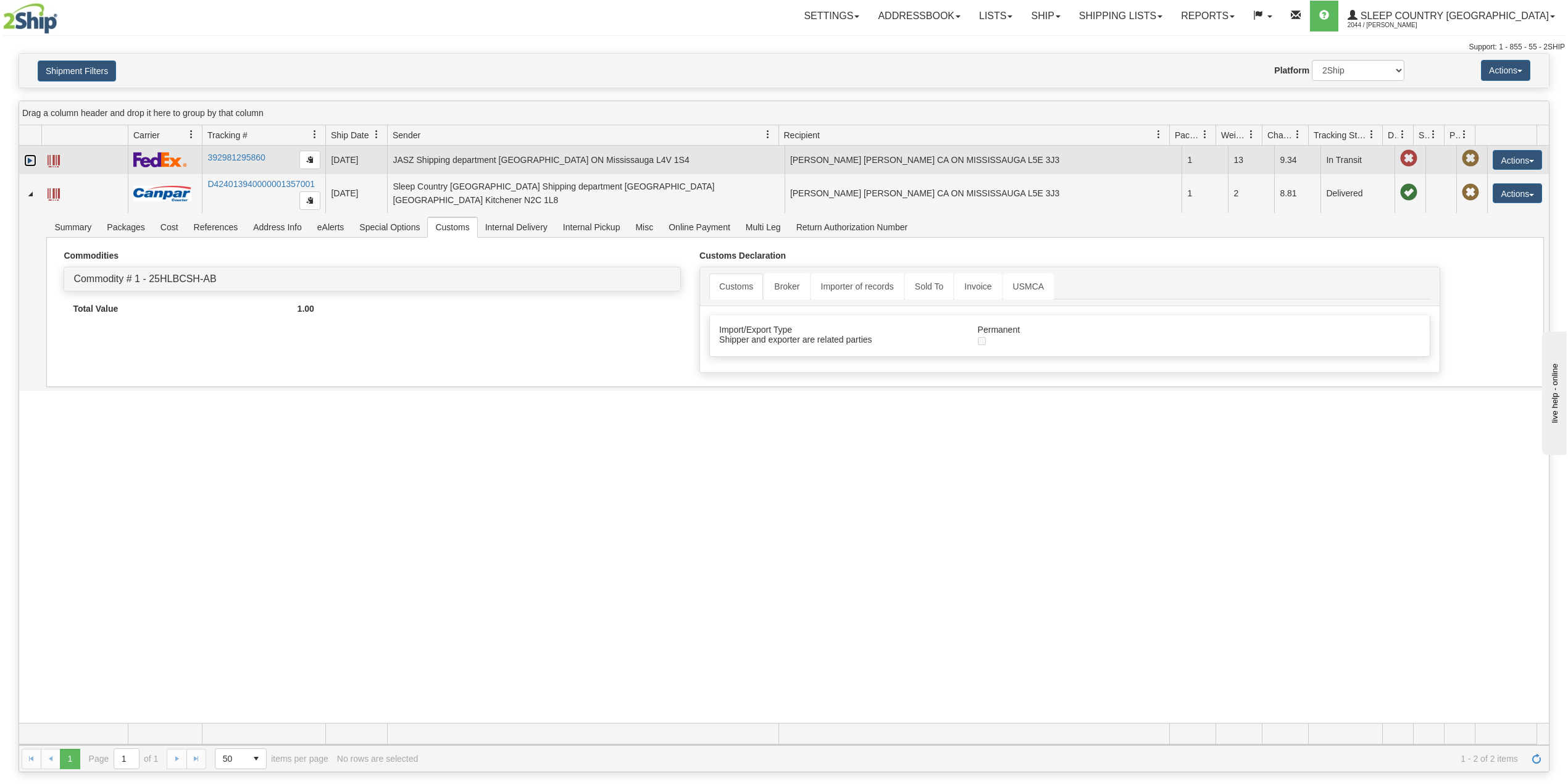
click at [33, 159] on link "Expand" at bounding box center [30, 160] width 12 height 12
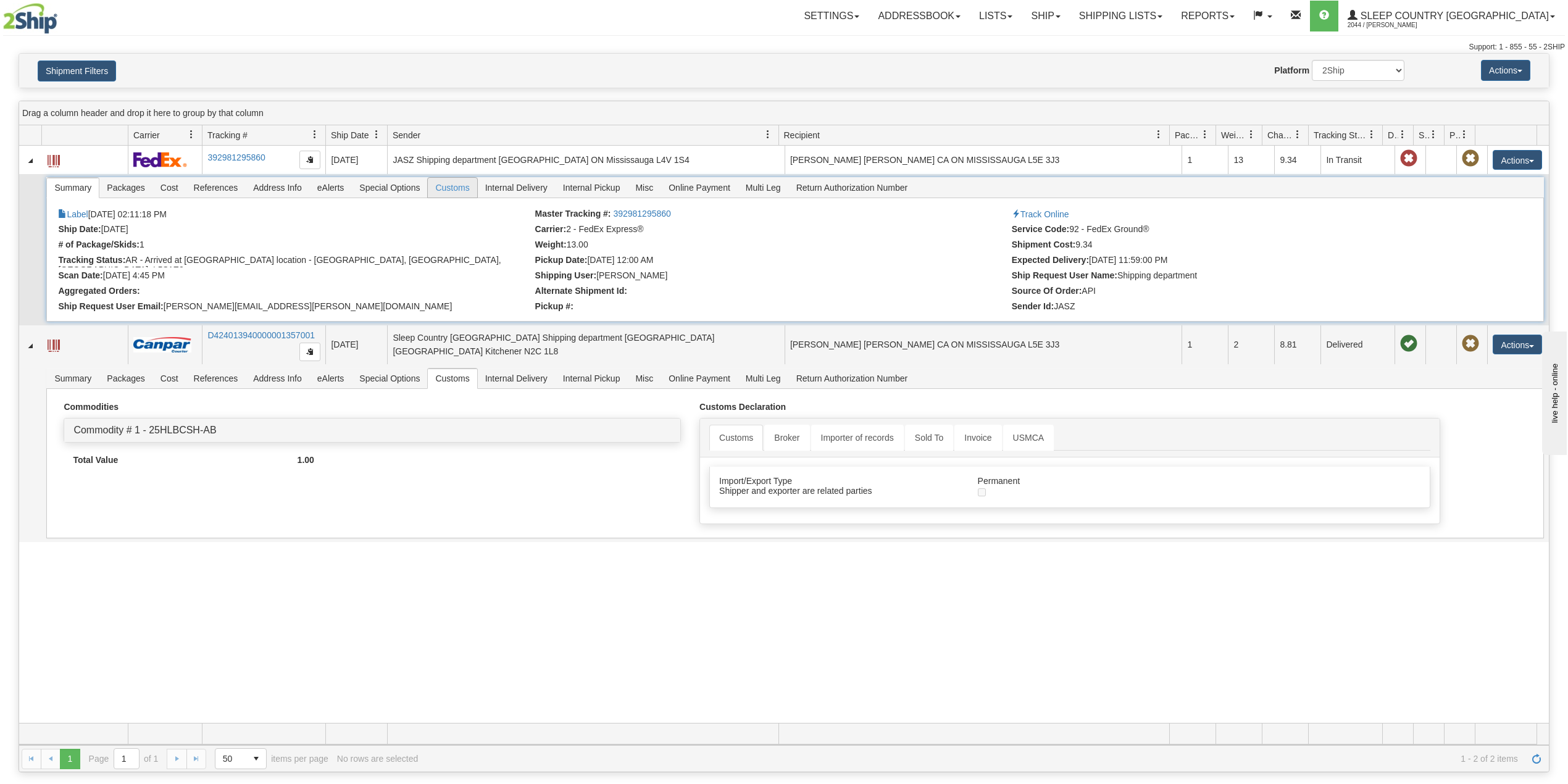
click at [456, 181] on span "Customs" at bounding box center [452, 187] width 49 height 20
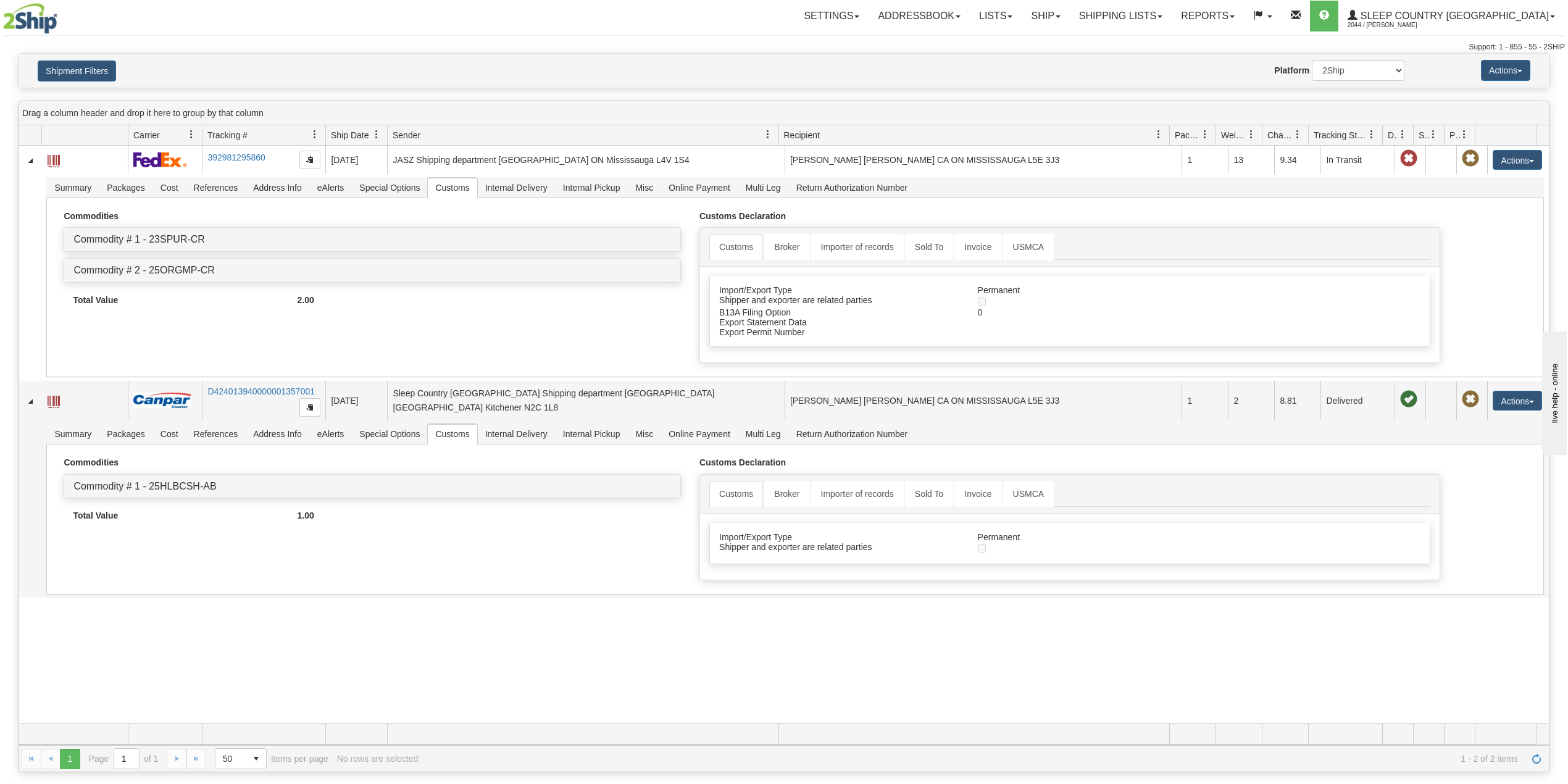
click at [448, 631] on div "31582669 2044 392981295860 [DATE] [DATE] 02:11:18 PM JASZ Shipping department […" at bounding box center [784, 435] width 1530 height 578
click at [82, 73] on button "Shipment Filters" at bounding box center [77, 71] width 79 height 21
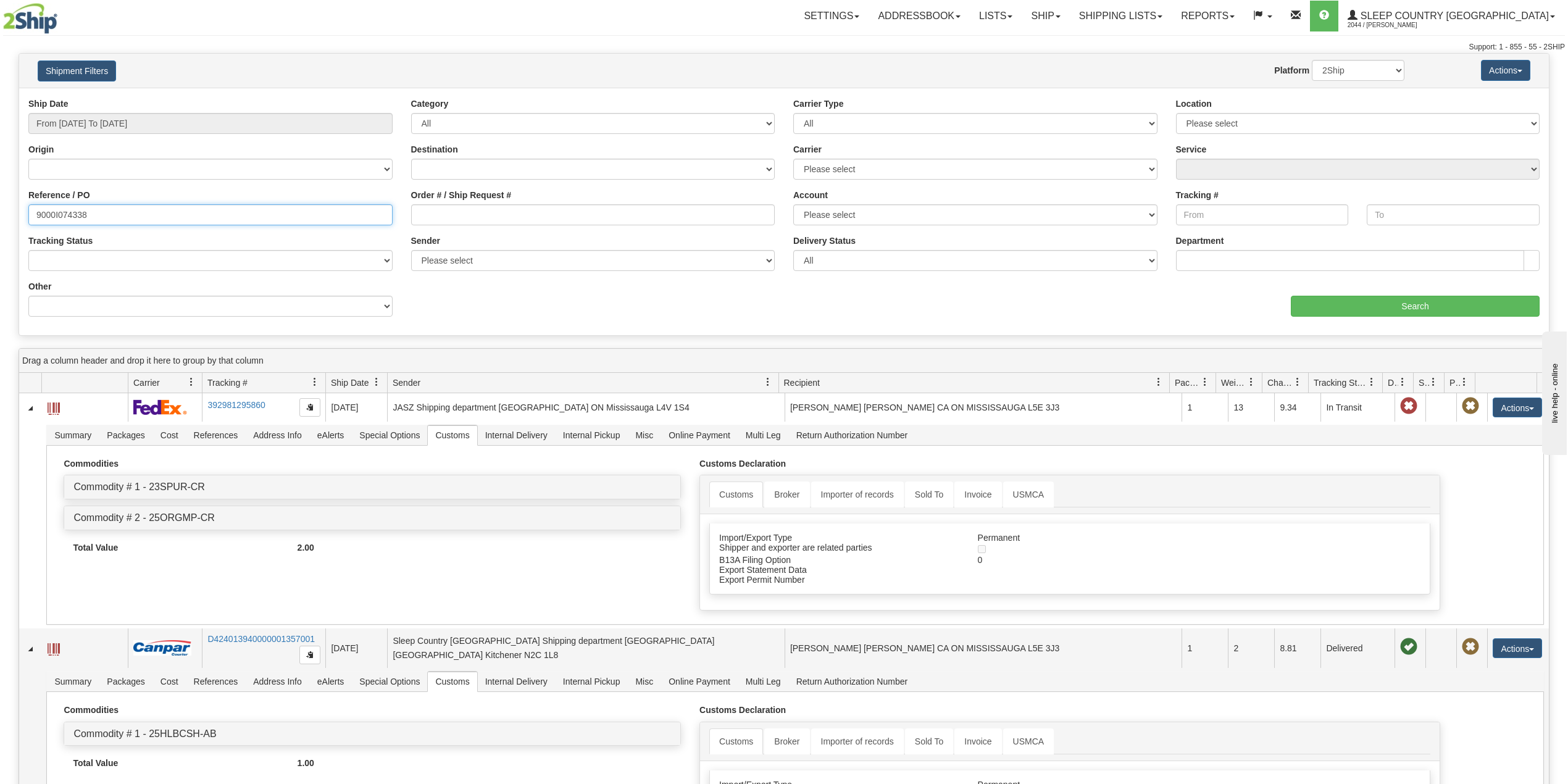
click at [65, 216] on input "9000I074338" at bounding box center [211, 215] width 364 height 21
paste input "48697"
type input "9000I048697"
click at [1336, 301] on input "Search" at bounding box center [1415, 306] width 248 height 21
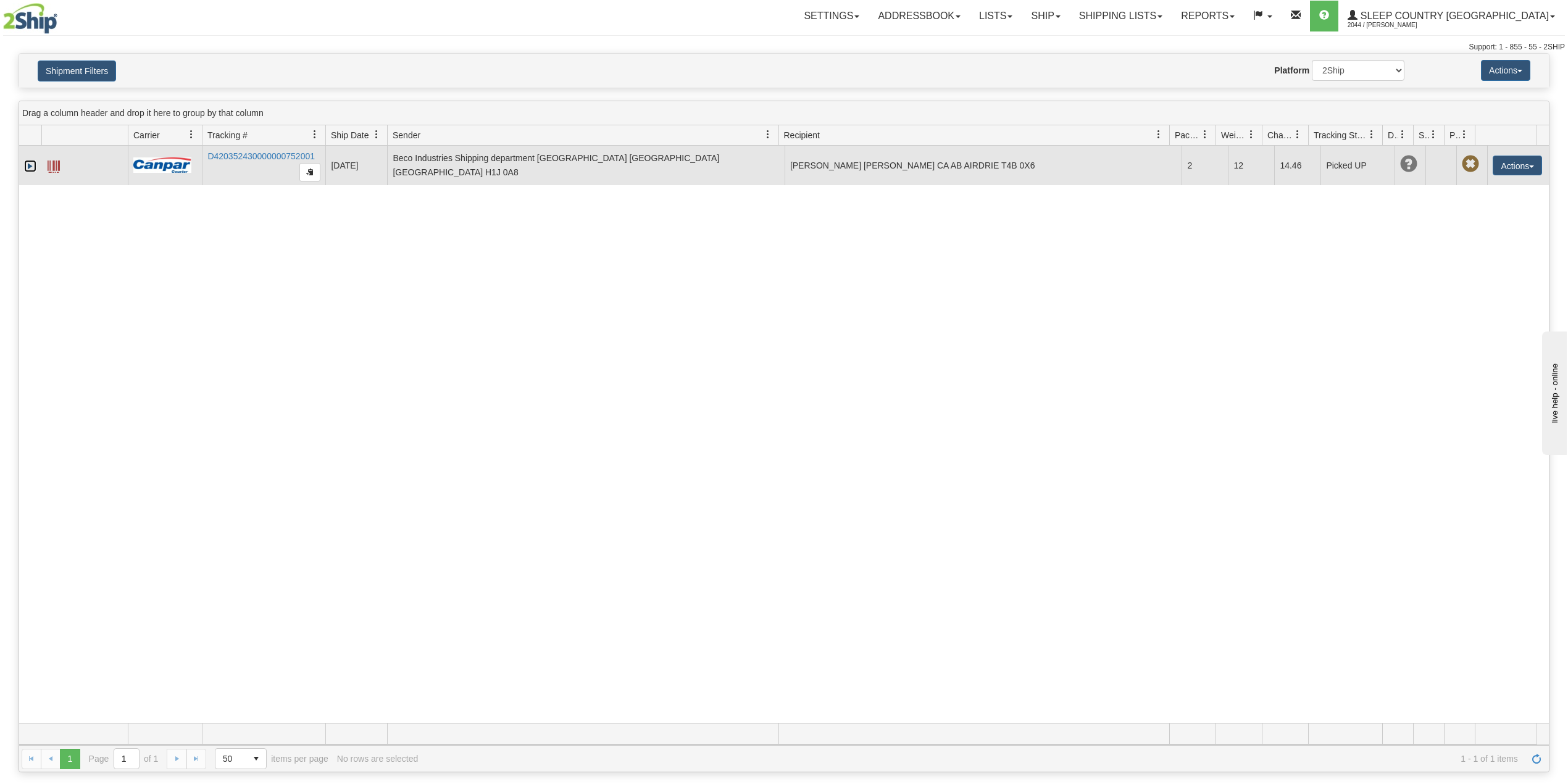
click at [30, 169] on link "Expand" at bounding box center [30, 166] width 12 height 12
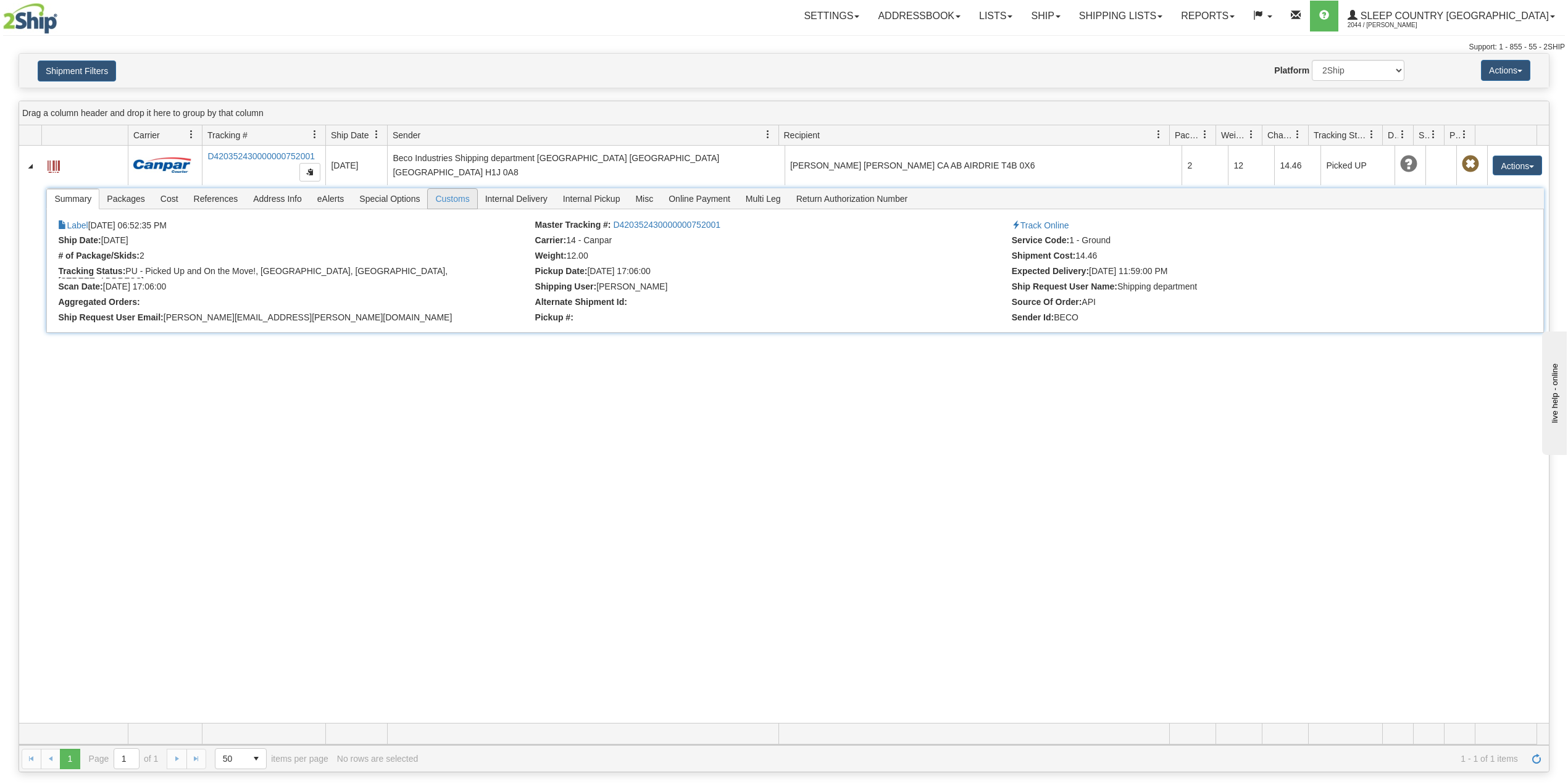
click at [464, 201] on span "Customs" at bounding box center [452, 199] width 49 height 20
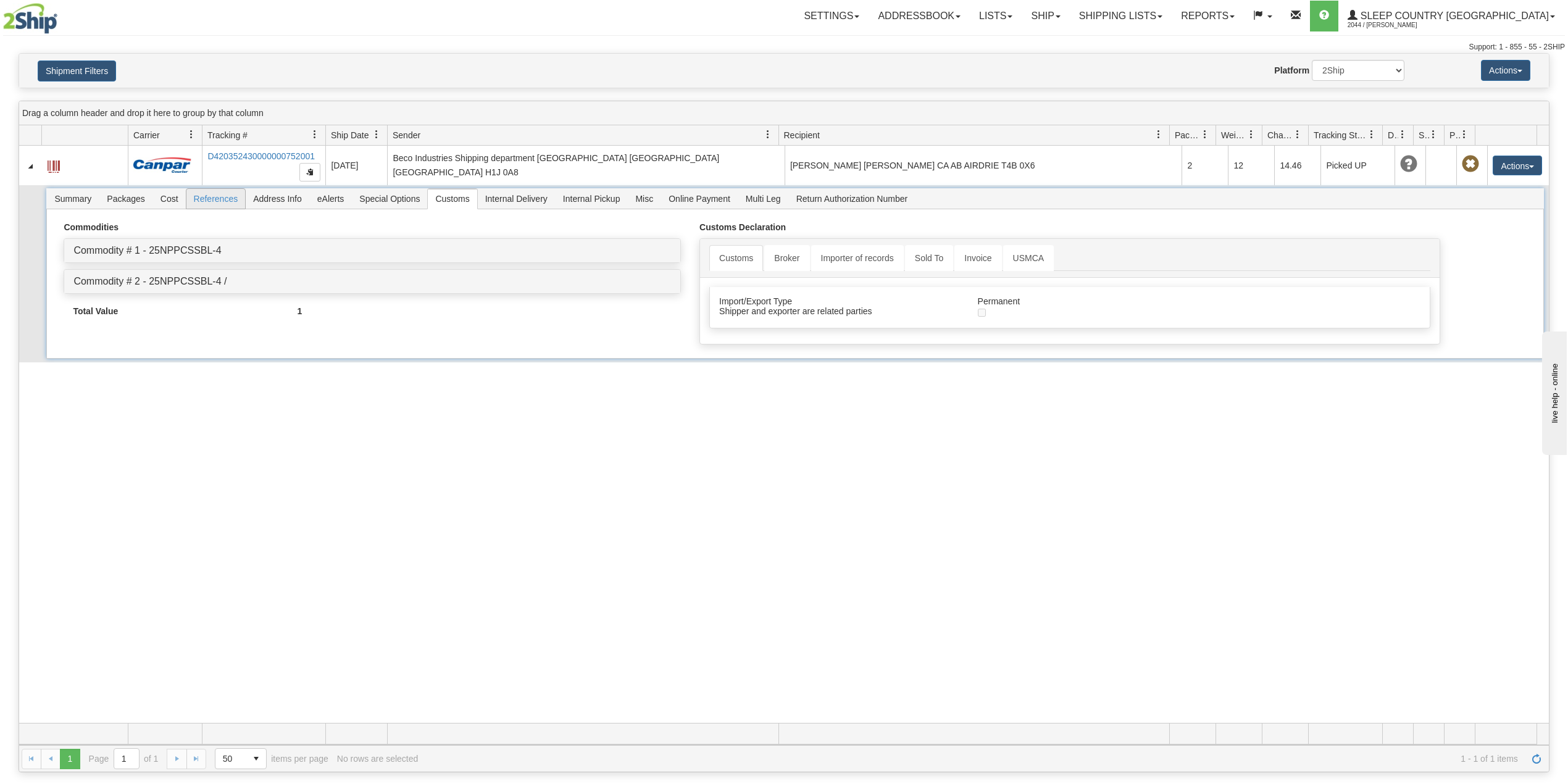
click at [213, 205] on span "References" at bounding box center [216, 199] width 59 height 20
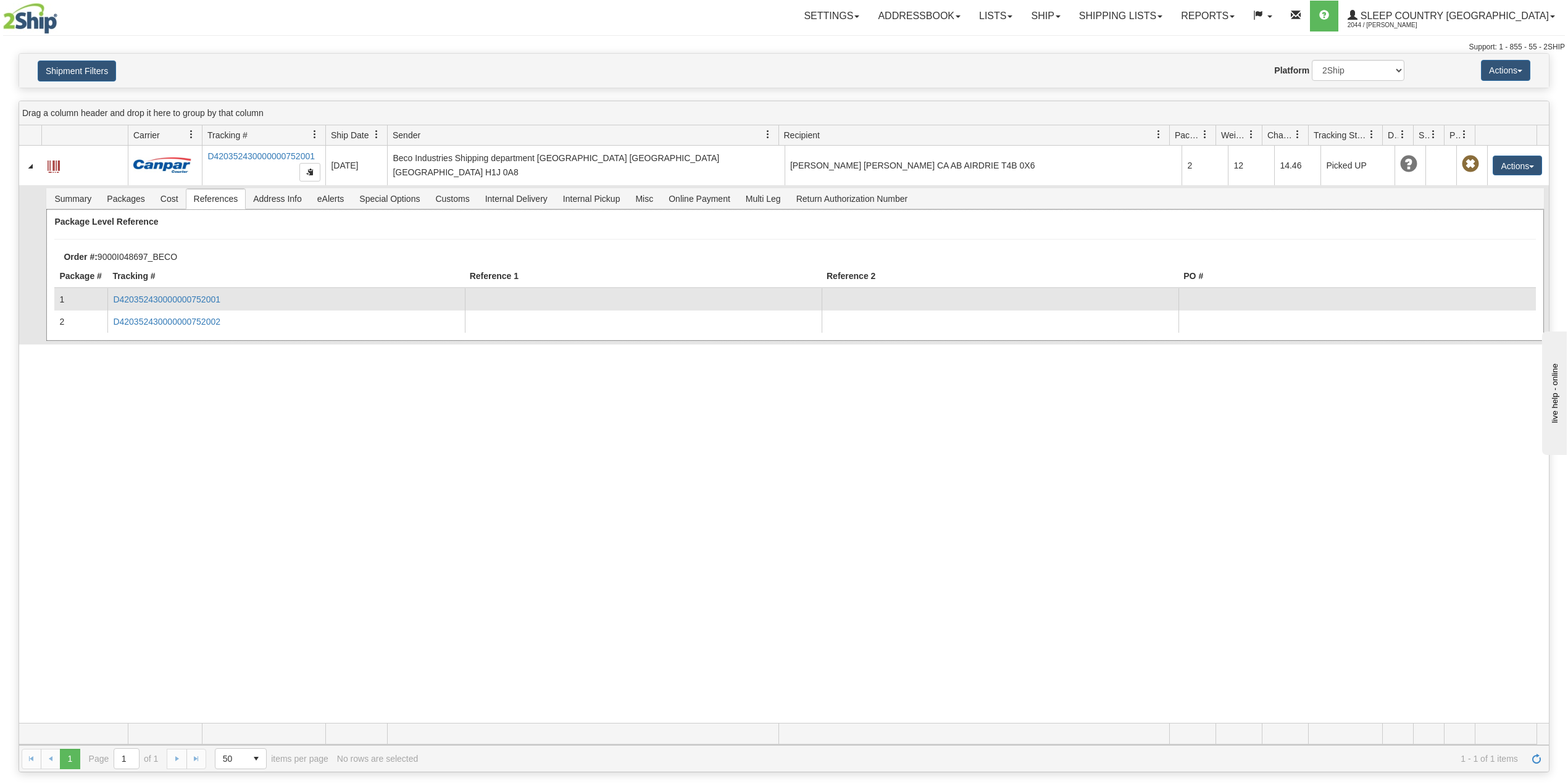
click at [192, 295] on td "D420352430000000752001" at bounding box center [286, 299] width 357 height 22
click at [195, 297] on link "D420352430000000752001" at bounding box center [167, 299] width 107 height 10
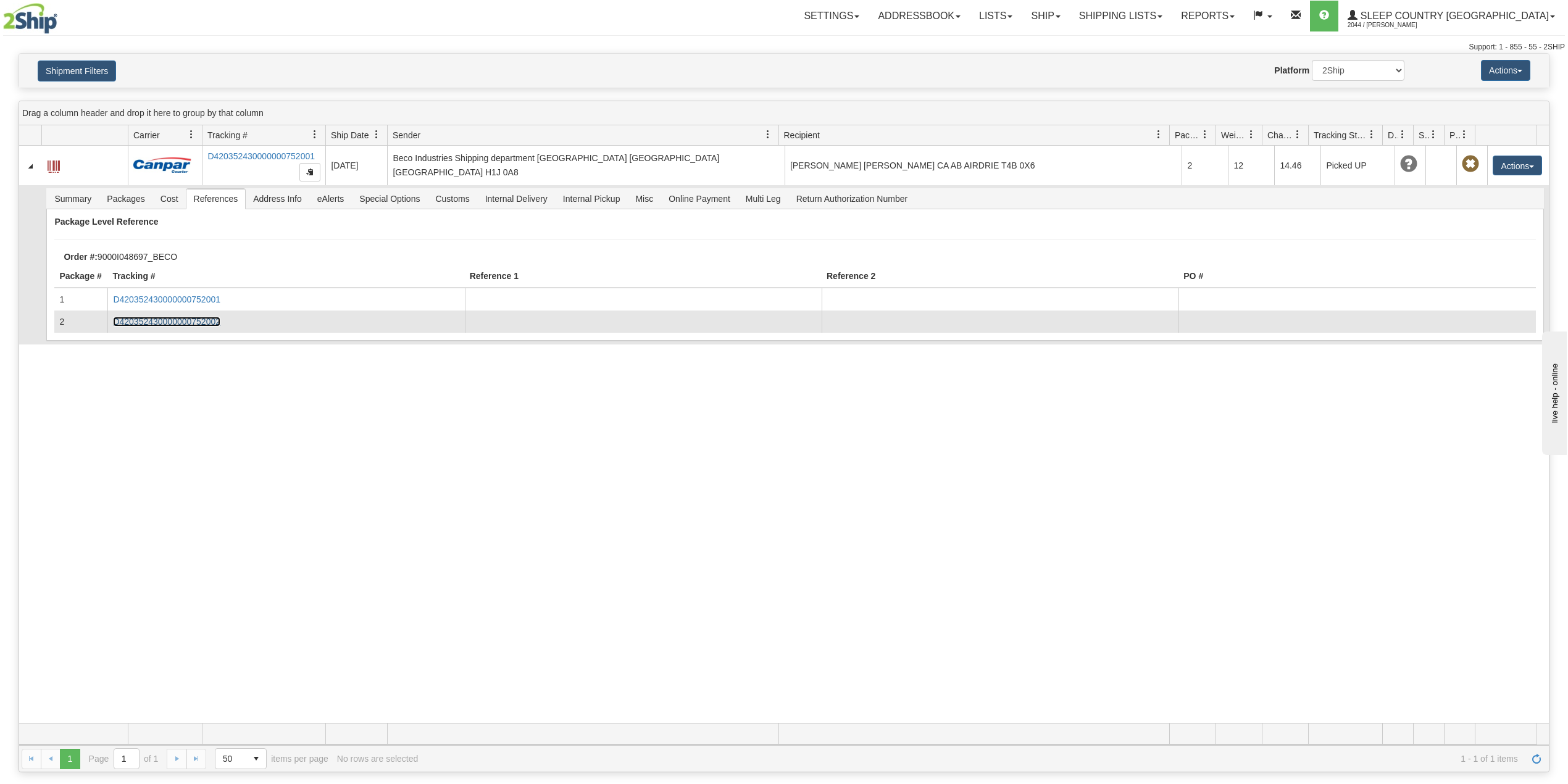
click at [178, 320] on link "D420352430000000752002" at bounding box center [167, 321] width 107 height 10
